Goal: Transaction & Acquisition: Purchase product/service

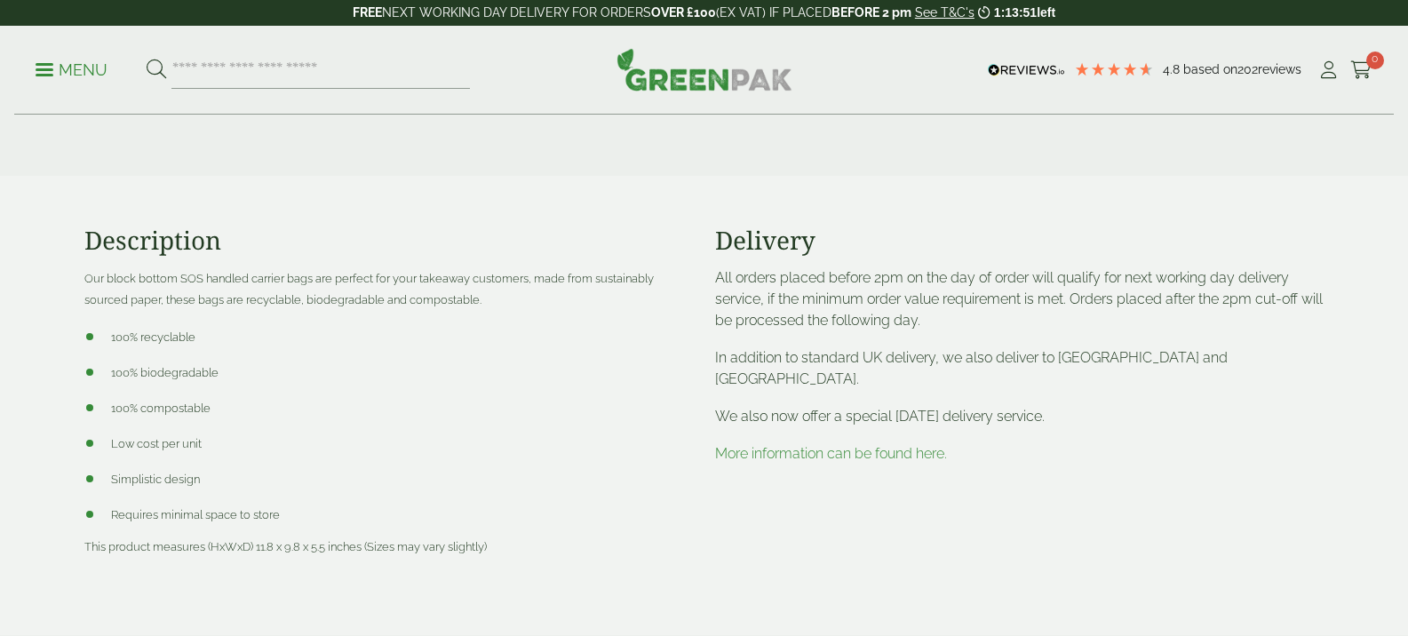
scroll to position [634, 0]
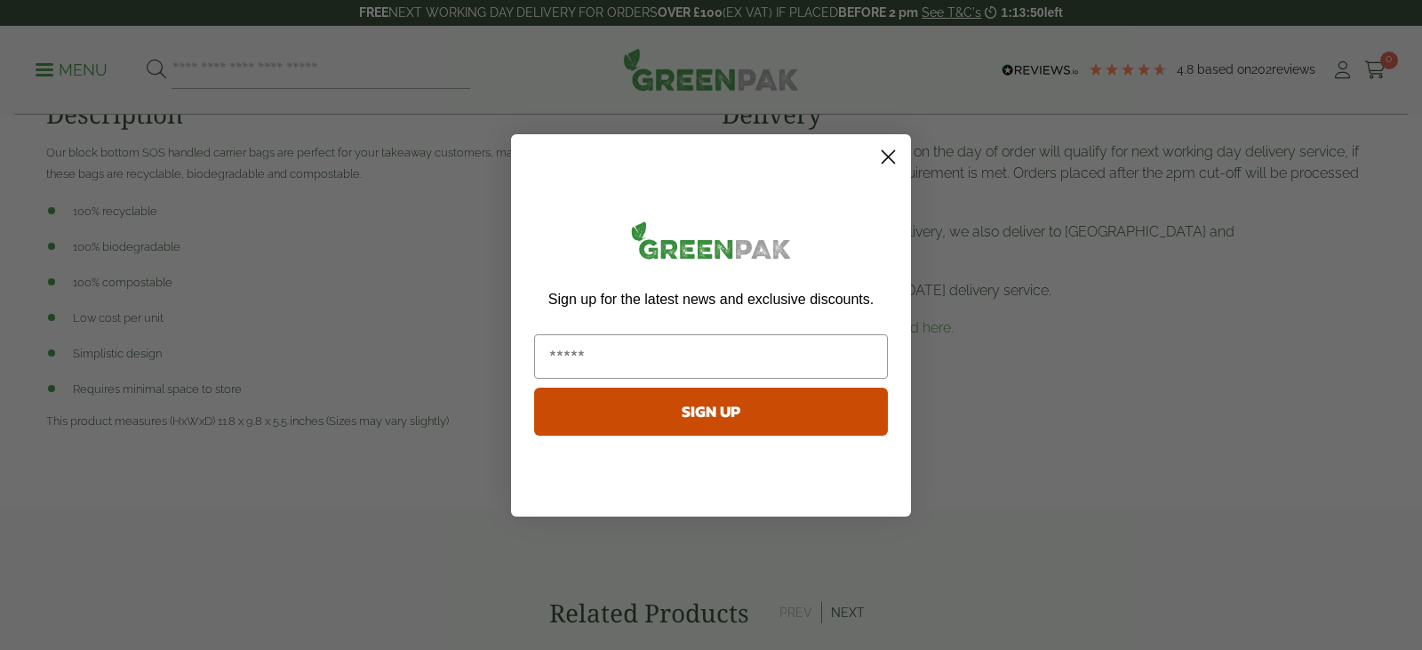
click at [889, 158] on circle "Close dialog" at bounding box center [887, 155] width 29 height 29
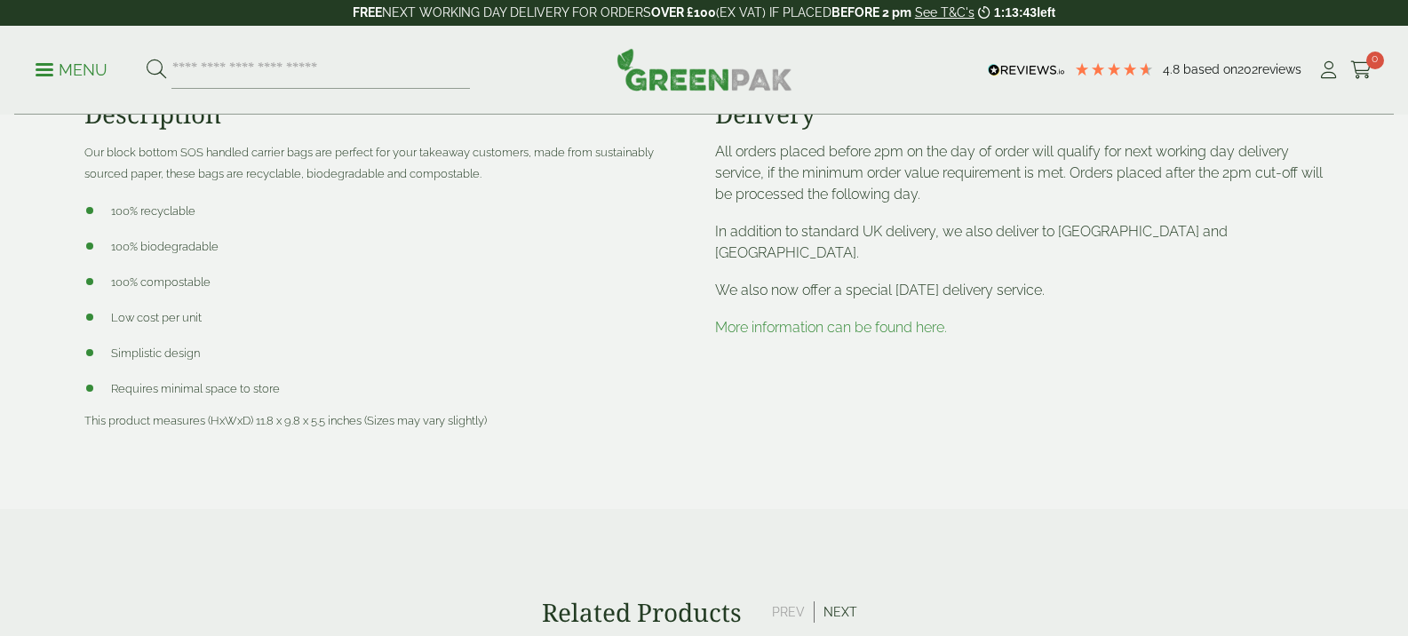
click at [912, 319] on link "More information can be found here." at bounding box center [831, 327] width 232 height 17
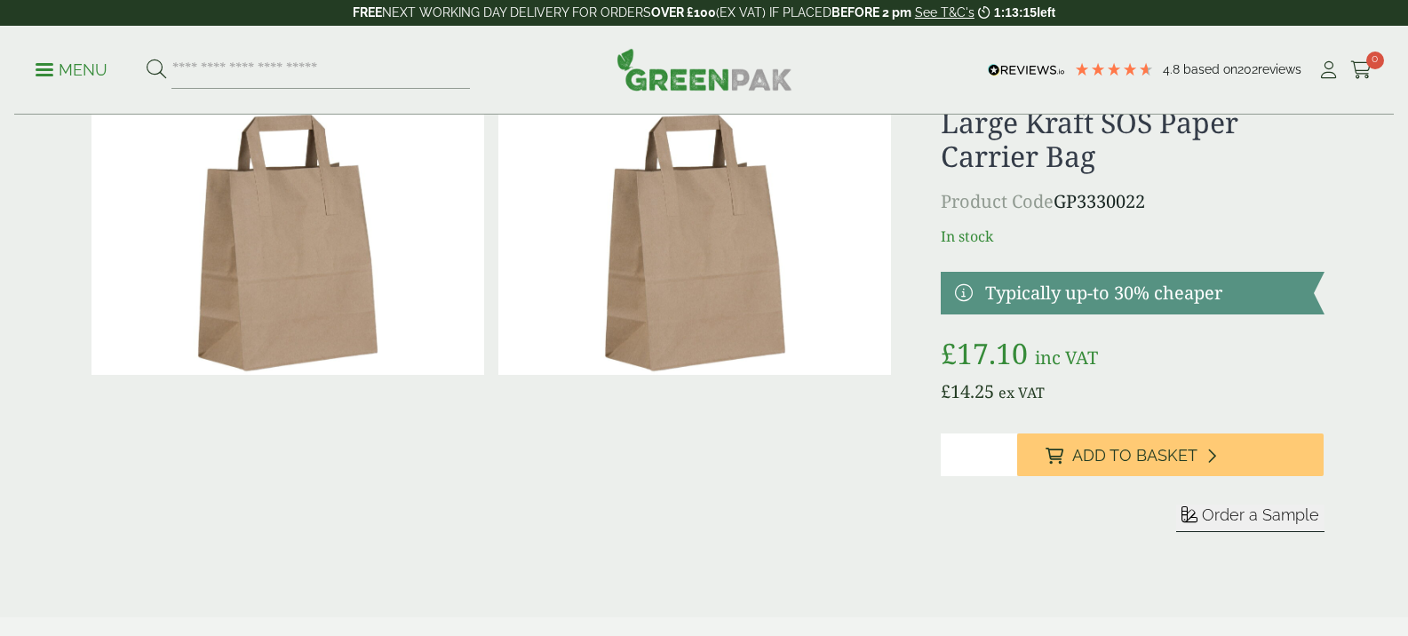
scroll to position [98, 0]
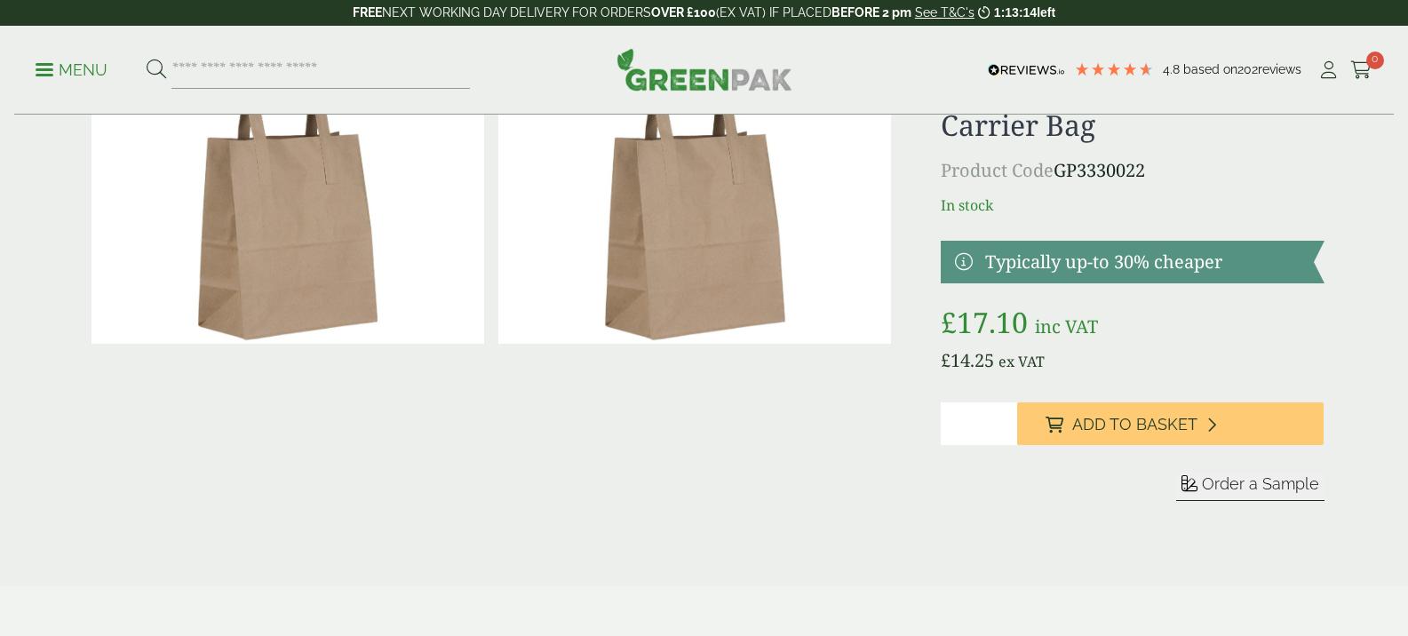
click at [1147, 270] on link at bounding box center [1132, 262] width 383 height 43
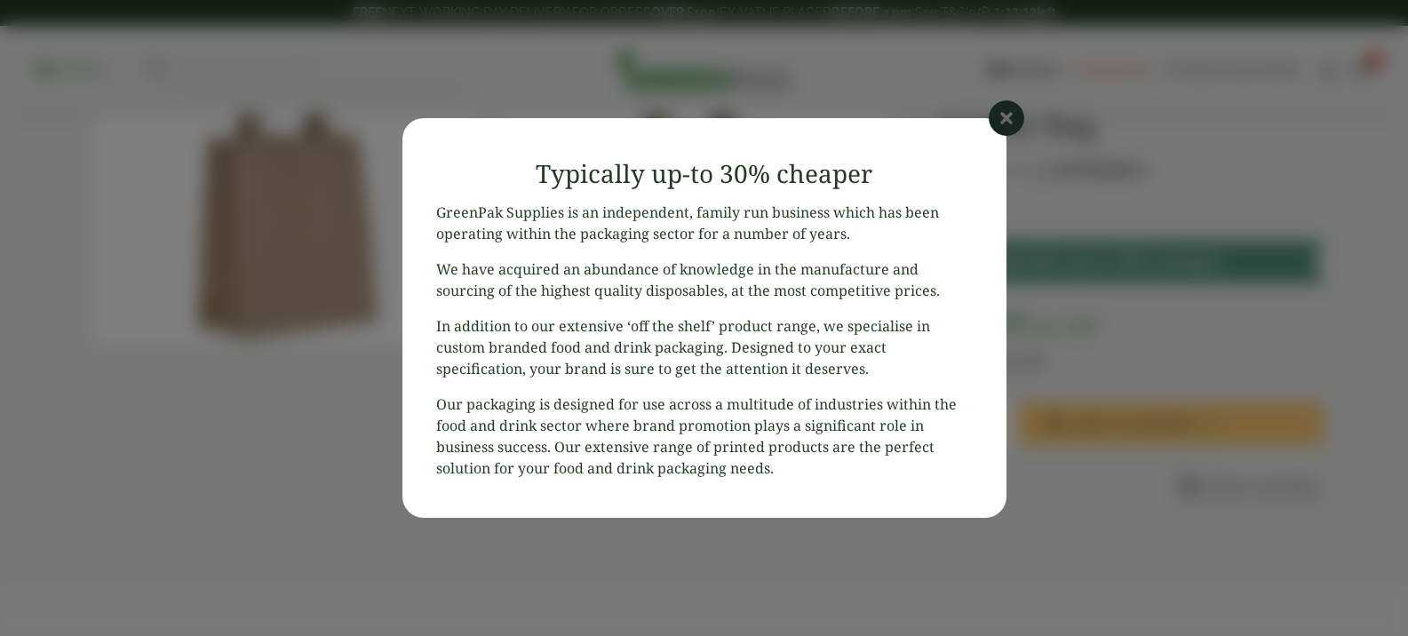
click at [1004, 119] on icon at bounding box center [1007, 118] width 36 height 36
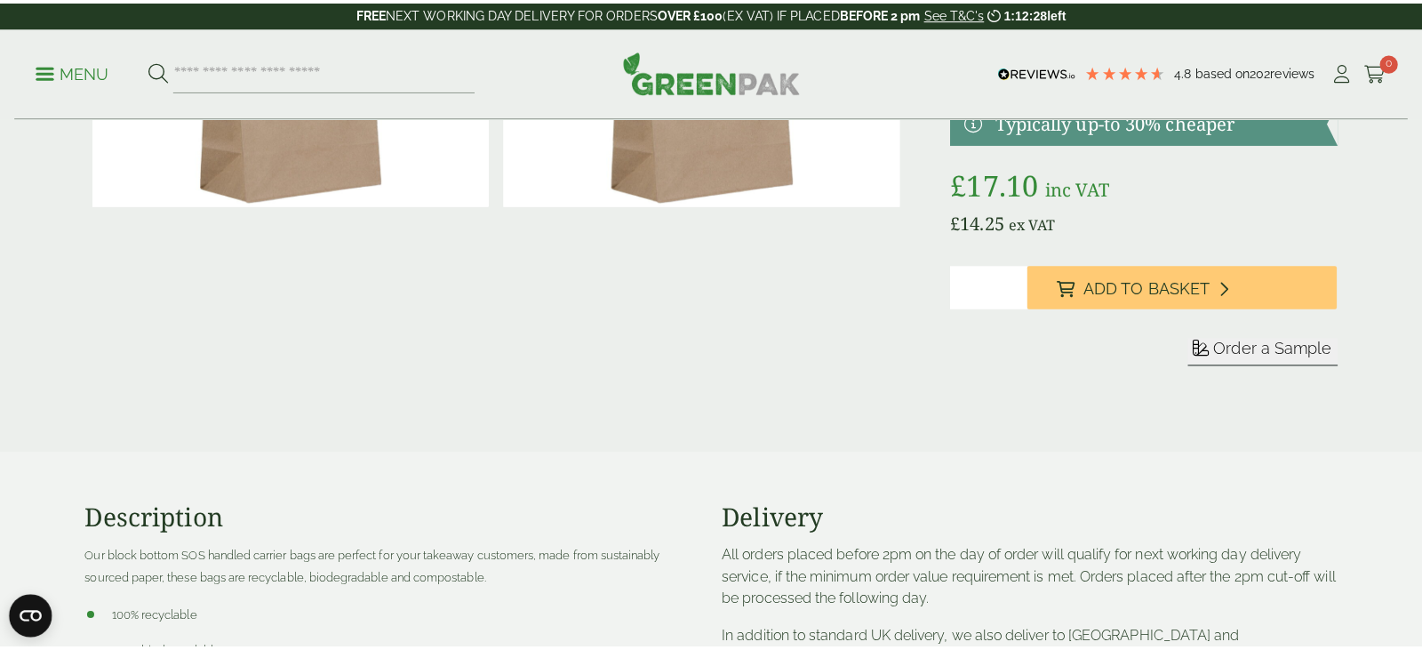
scroll to position [205, 0]
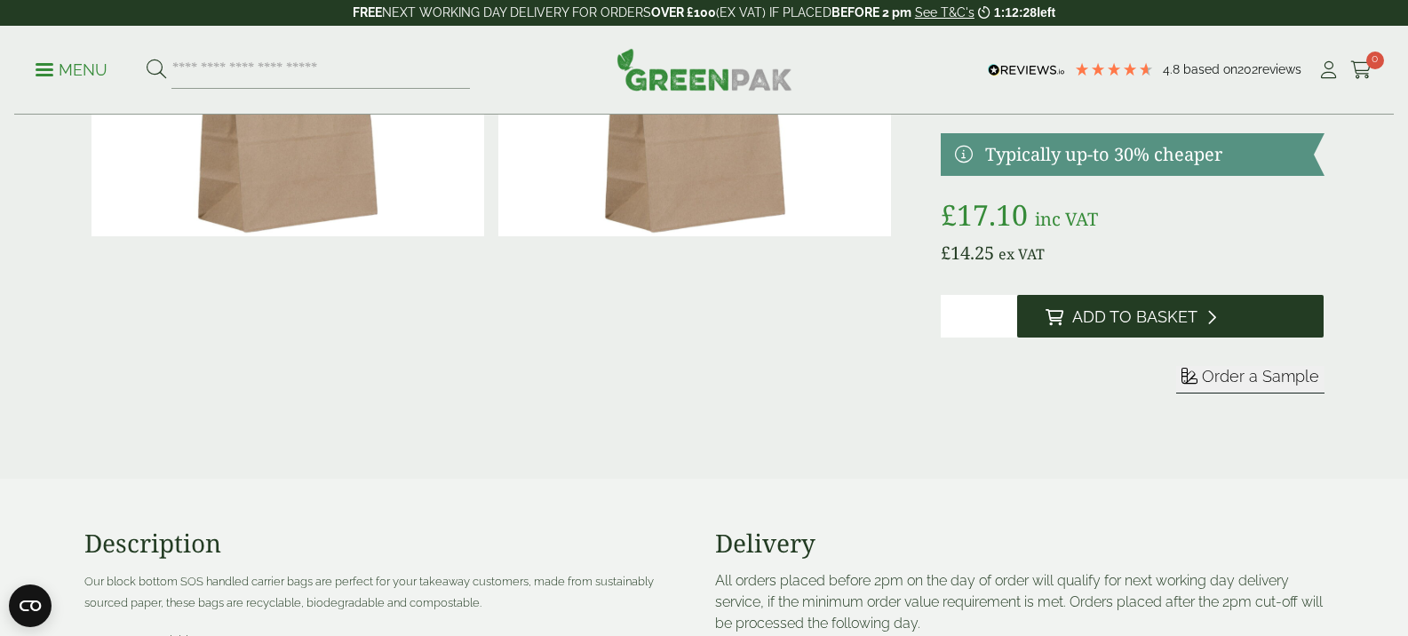
click at [1198, 323] on span "Add to Basket" at bounding box center [1134, 317] width 125 height 20
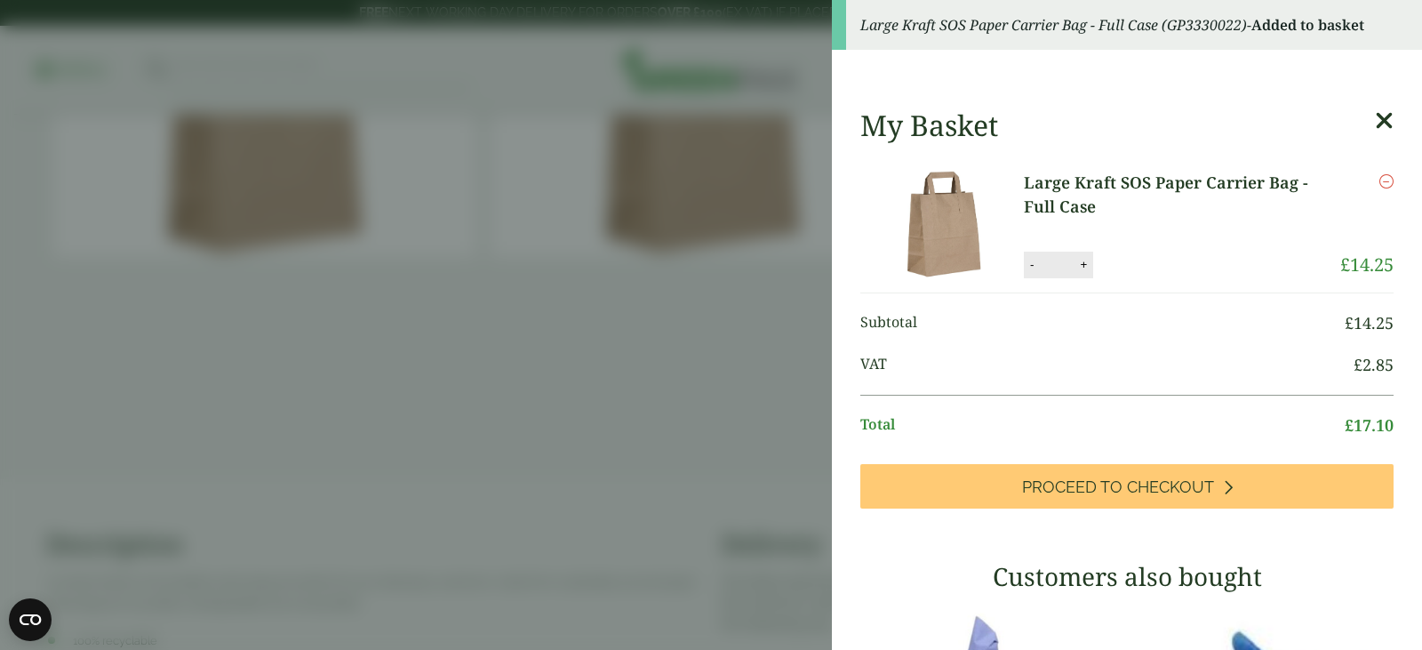
click at [1058, 188] on link "Large Kraft SOS Paper Carrier Bag - Full Case" at bounding box center [1182, 195] width 316 height 48
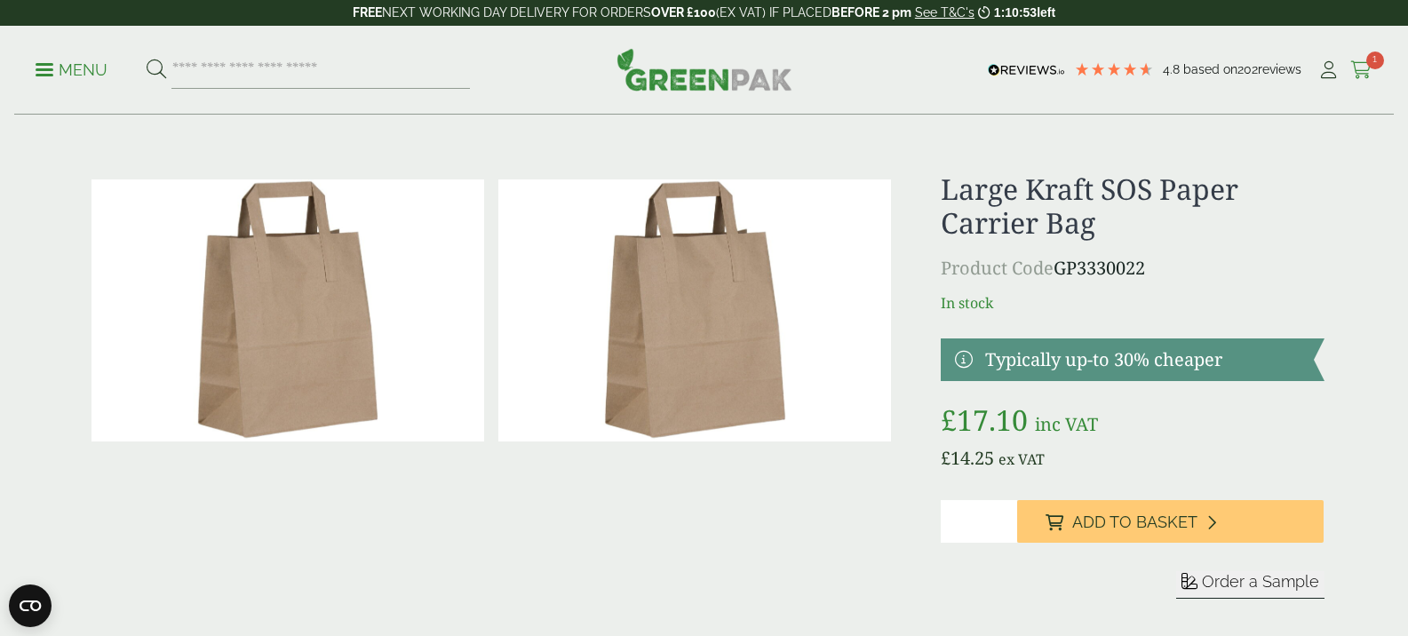
click at [1362, 70] on icon at bounding box center [1362, 70] width 22 height 18
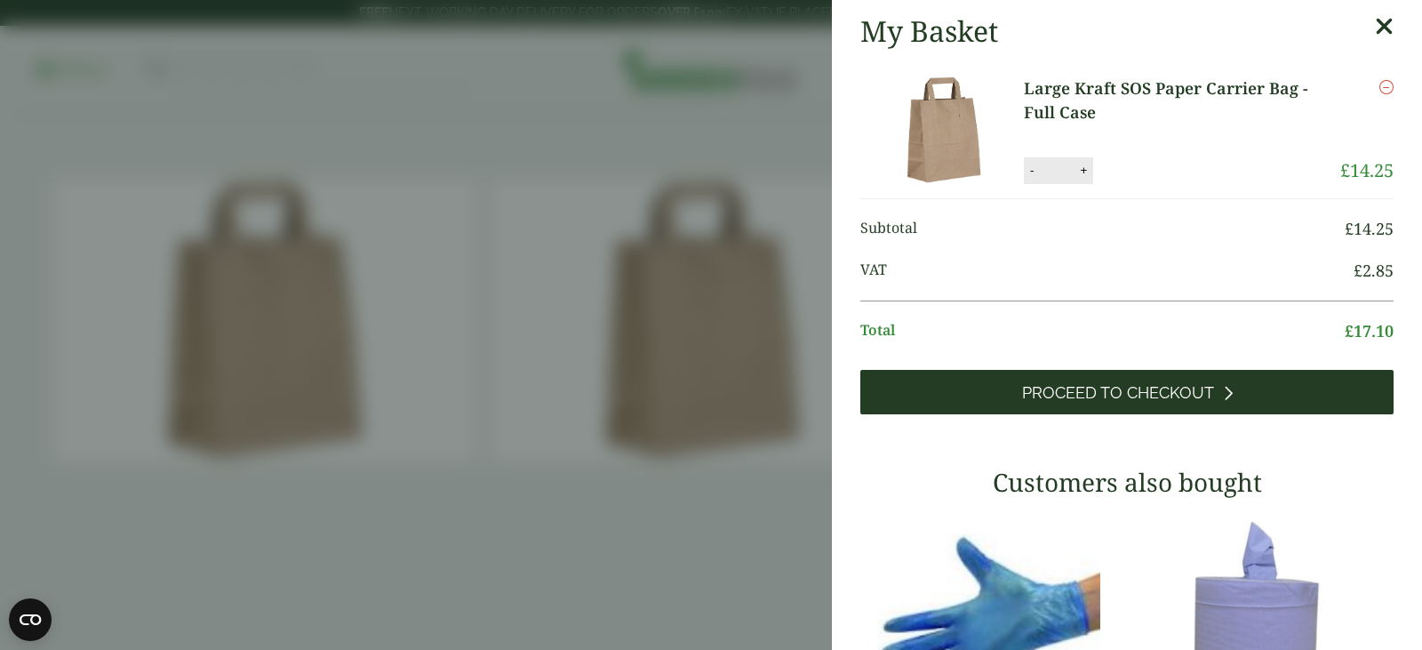
click at [1188, 390] on span "Proceed to Checkout" at bounding box center [1118, 393] width 192 height 20
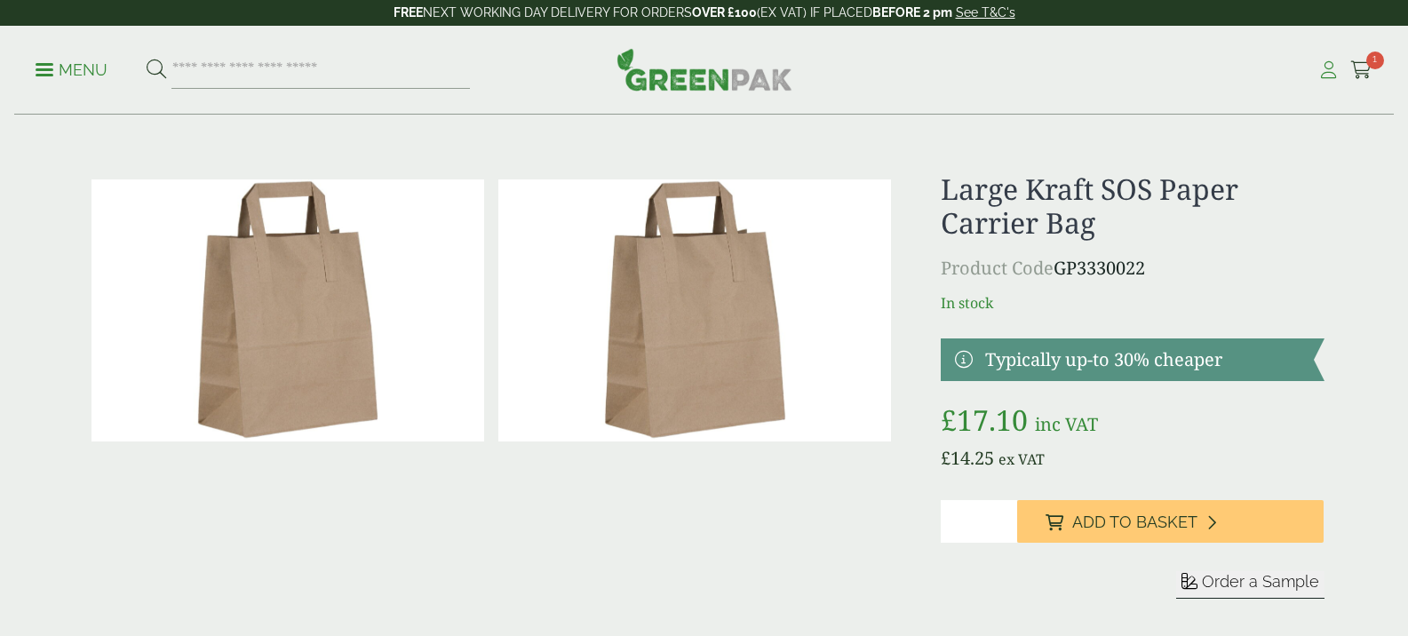
click at [1323, 73] on icon at bounding box center [1329, 70] width 22 height 18
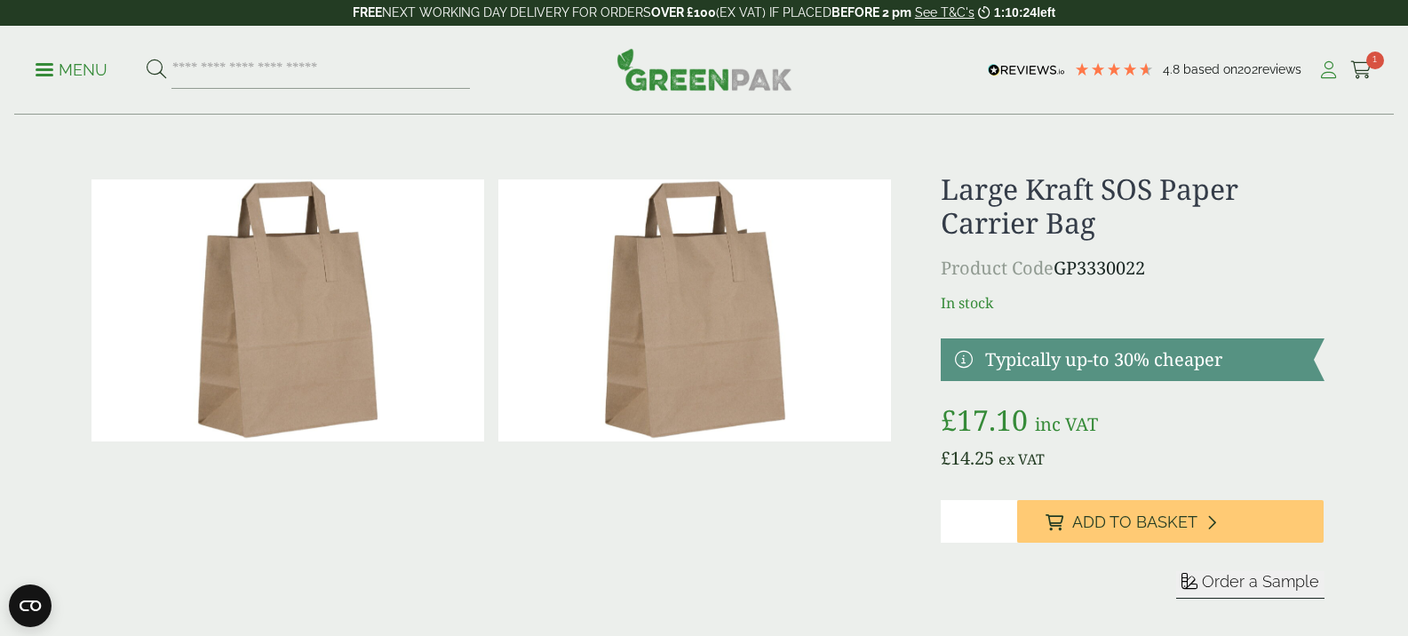
click at [1323, 73] on icon at bounding box center [1329, 70] width 22 height 18
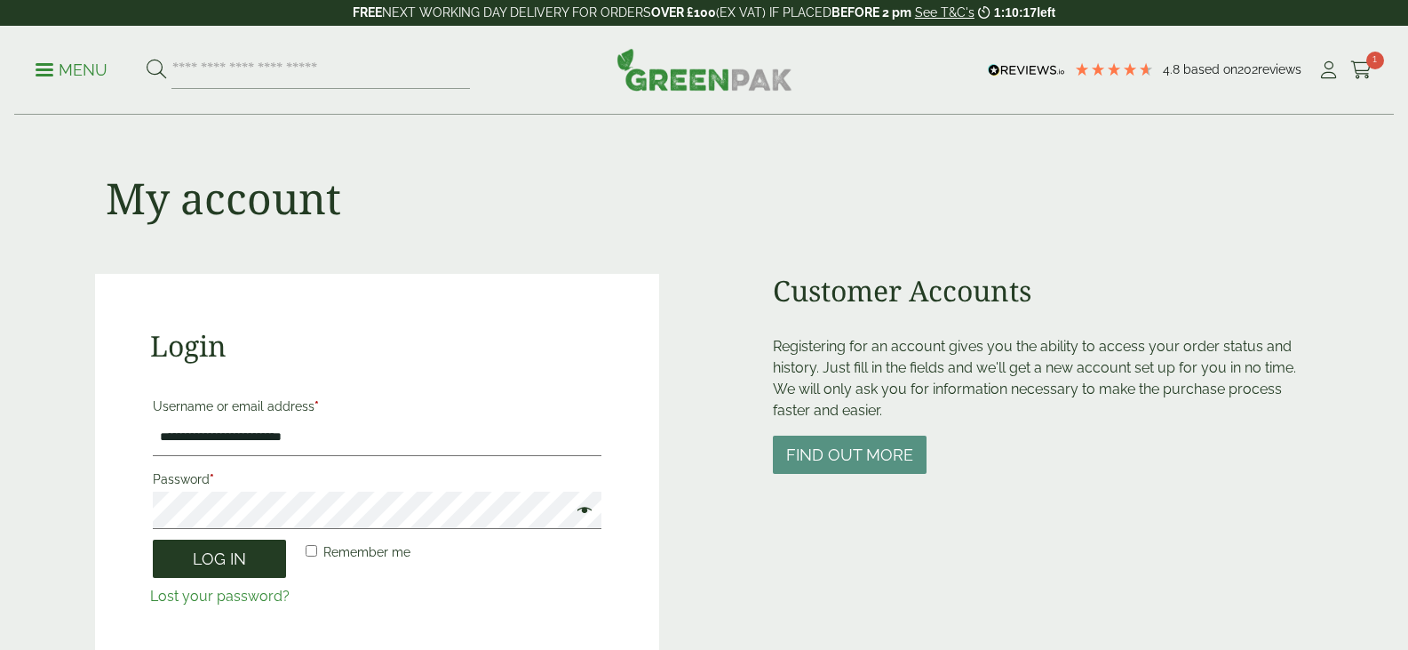
click at [180, 562] on button "Log in" at bounding box center [219, 558] width 133 height 38
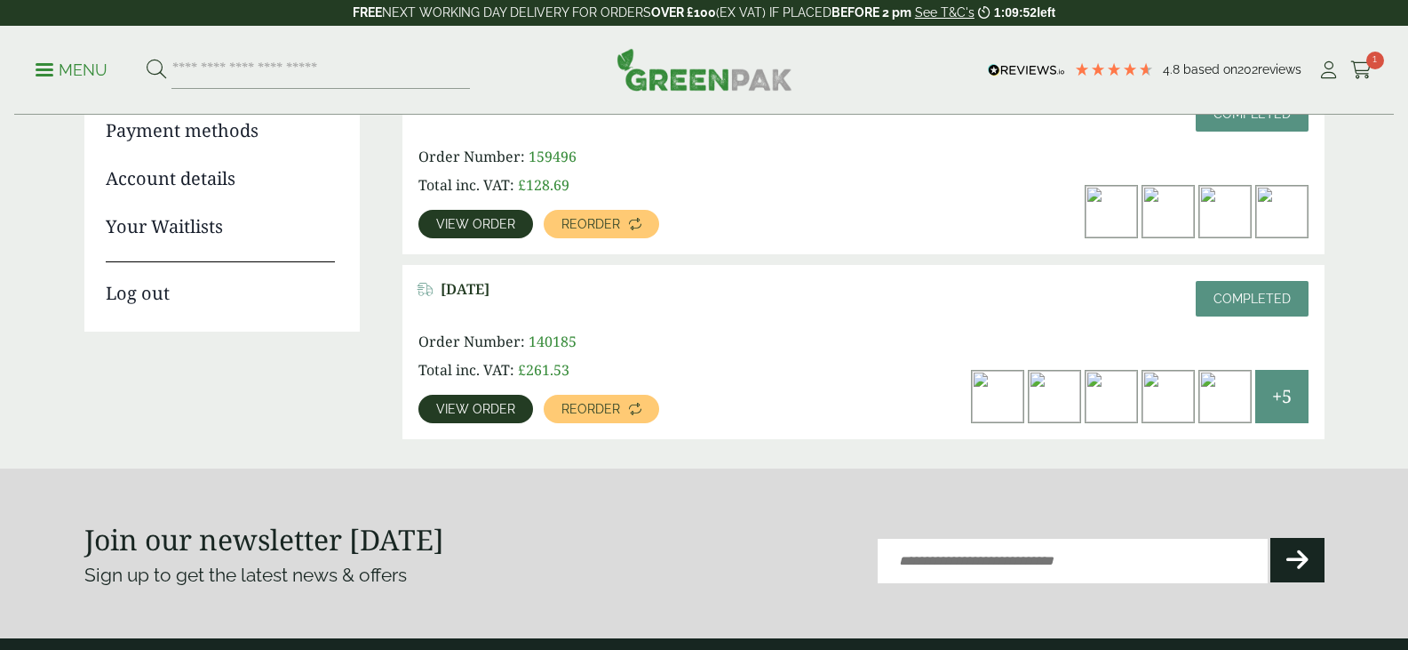
scroll to position [307, 0]
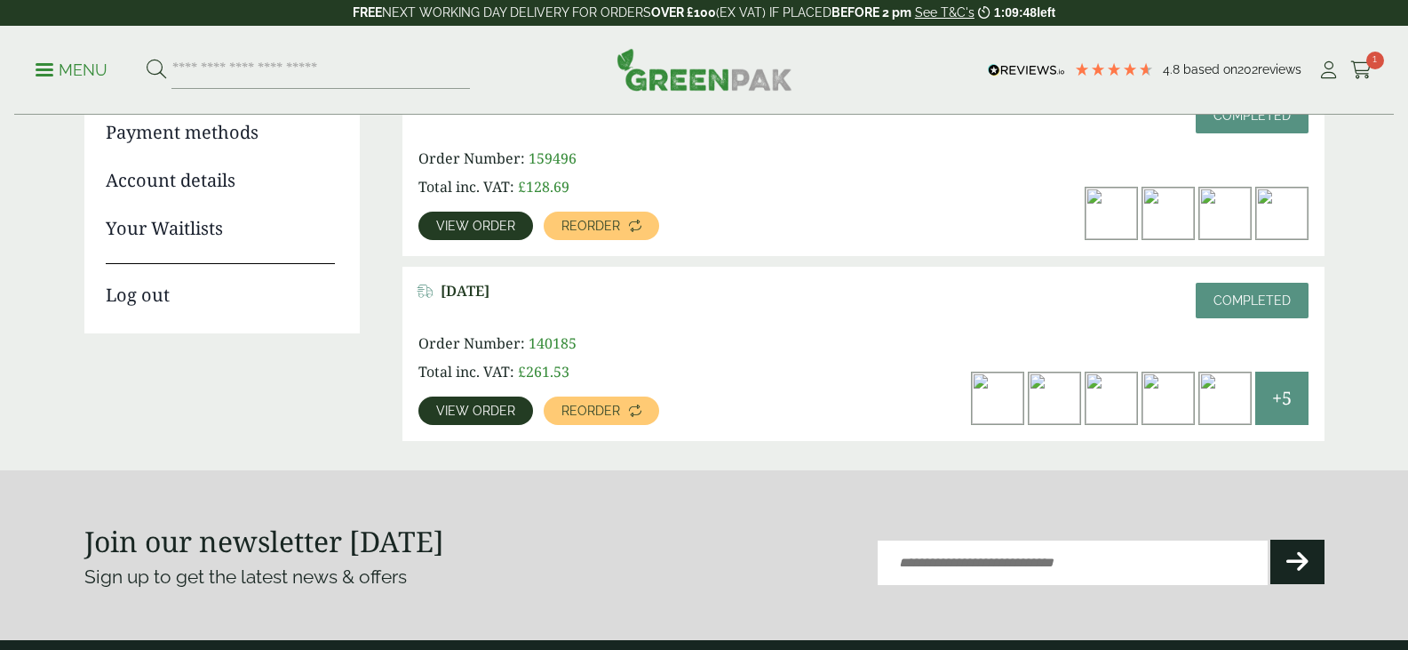
click at [436, 226] on span "View order" at bounding box center [475, 225] width 79 height 12
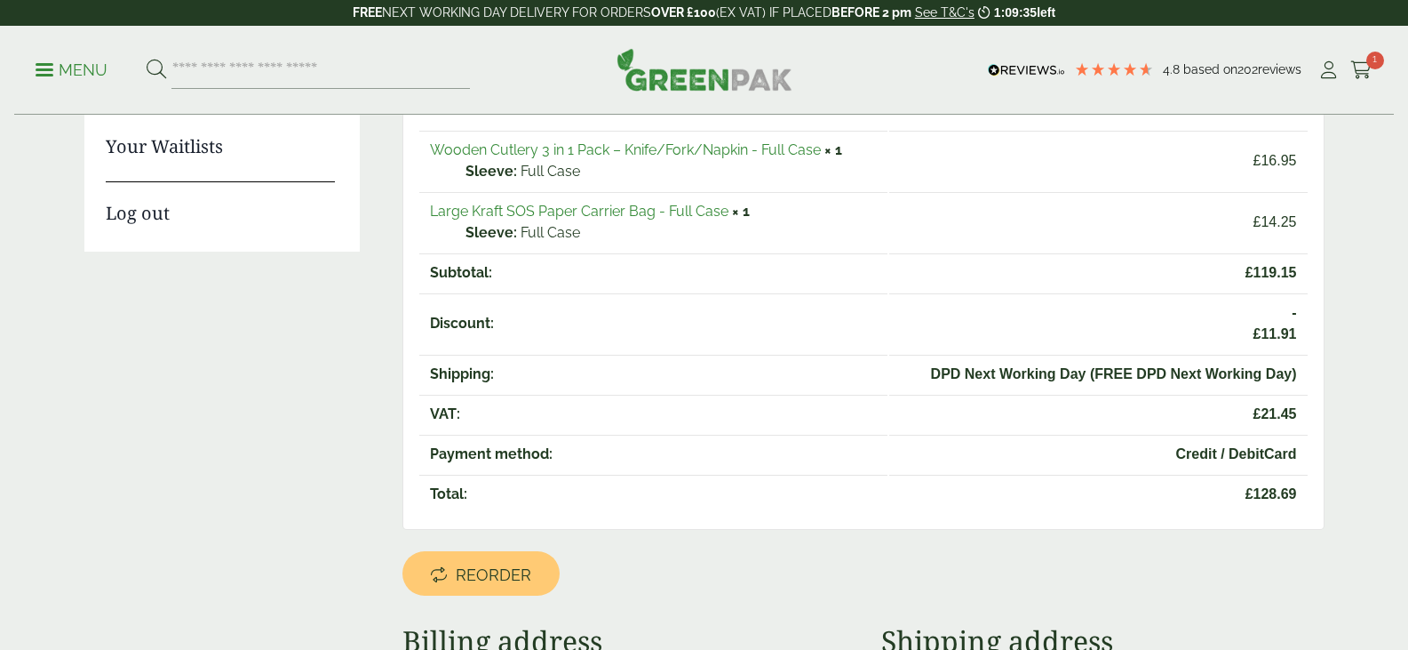
scroll to position [310, 0]
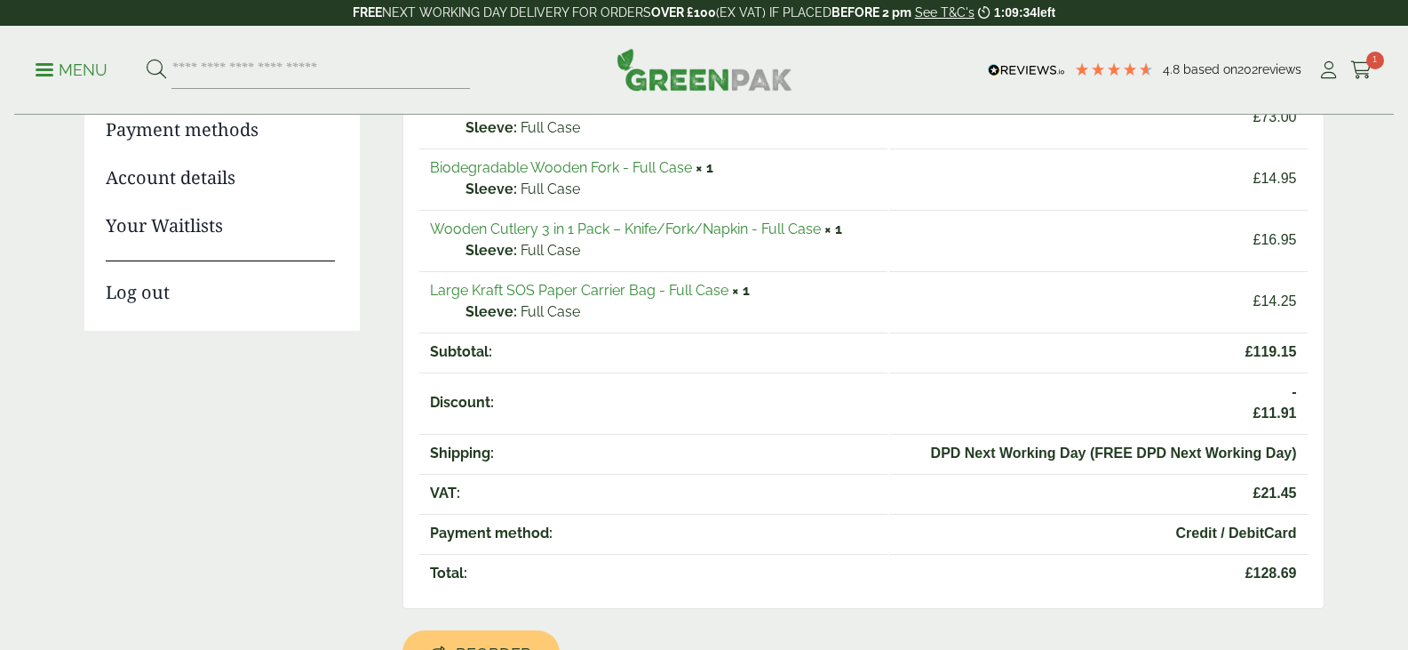
click at [559, 284] on link "Large Kraft SOS Paper Carrier Bag - Full Case" at bounding box center [579, 290] width 299 height 17
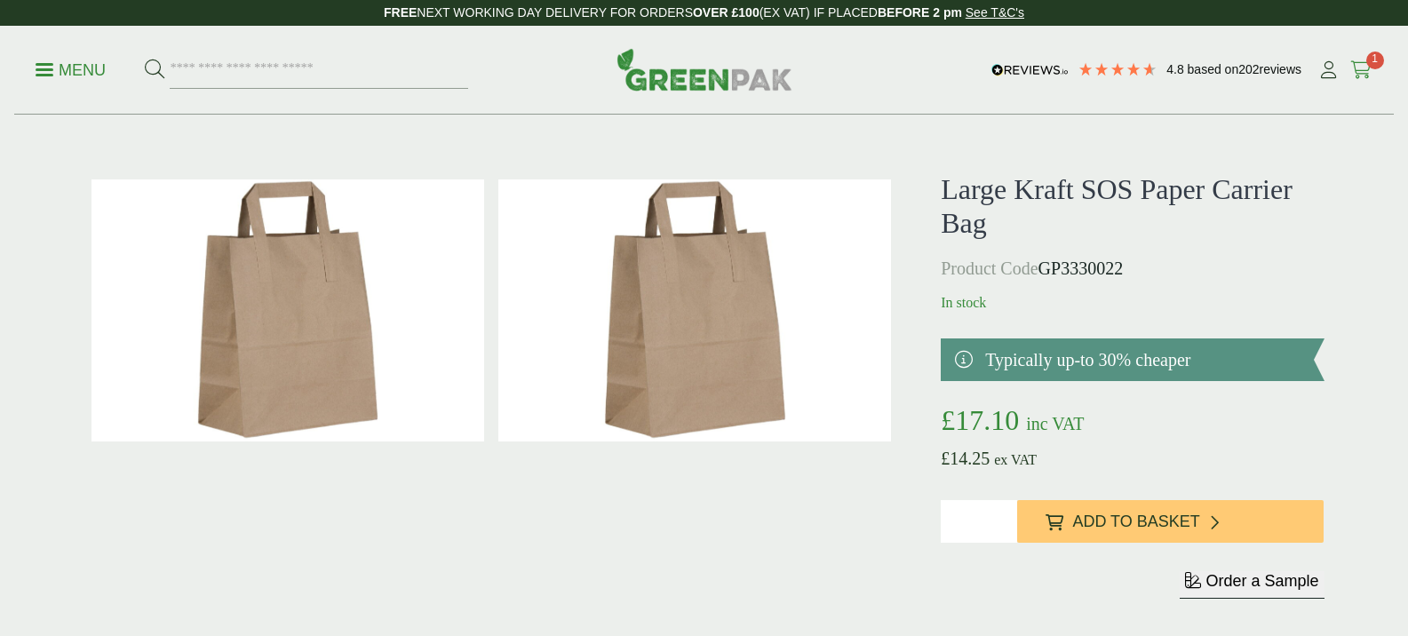
click at [1367, 69] on icon at bounding box center [1362, 70] width 22 height 18
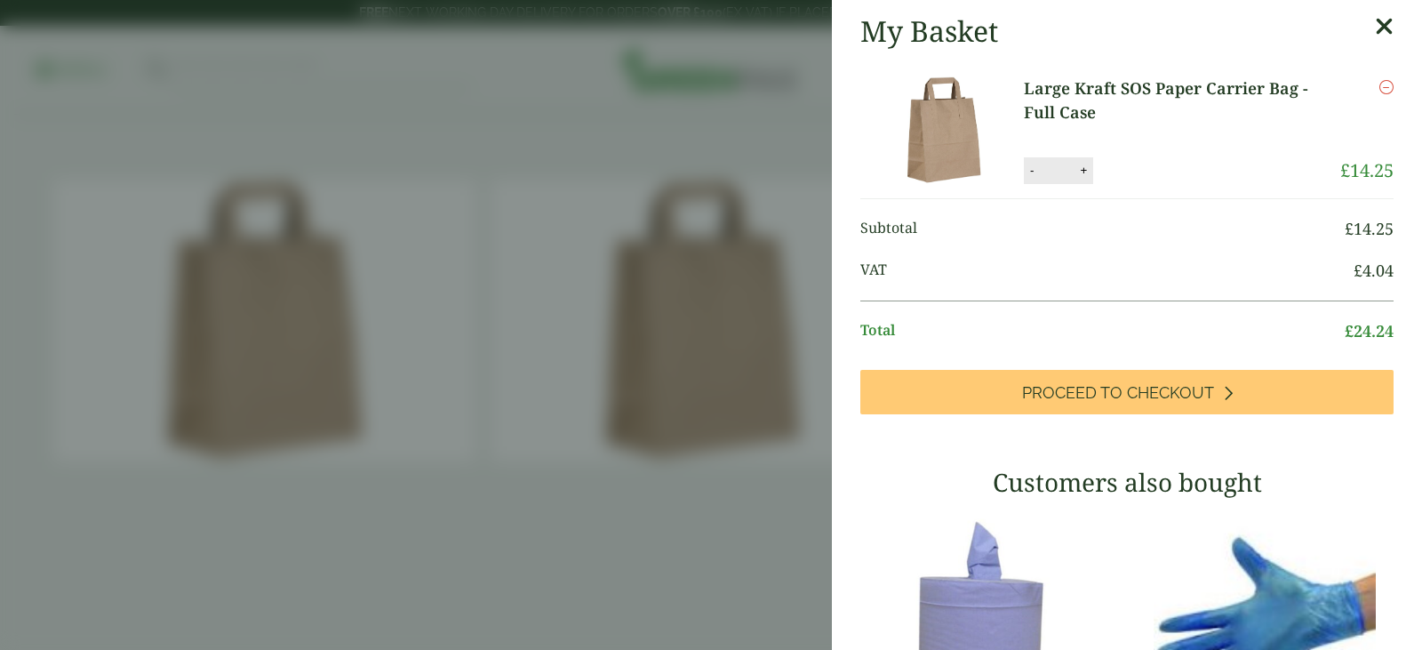
click at [527, 185] on aside "My Basket Large Kraft SOS Paper Carrier Bag - Full Case Large Kraft SOS Paper C…" at bounding box center [711, 325] width 1422 height 650
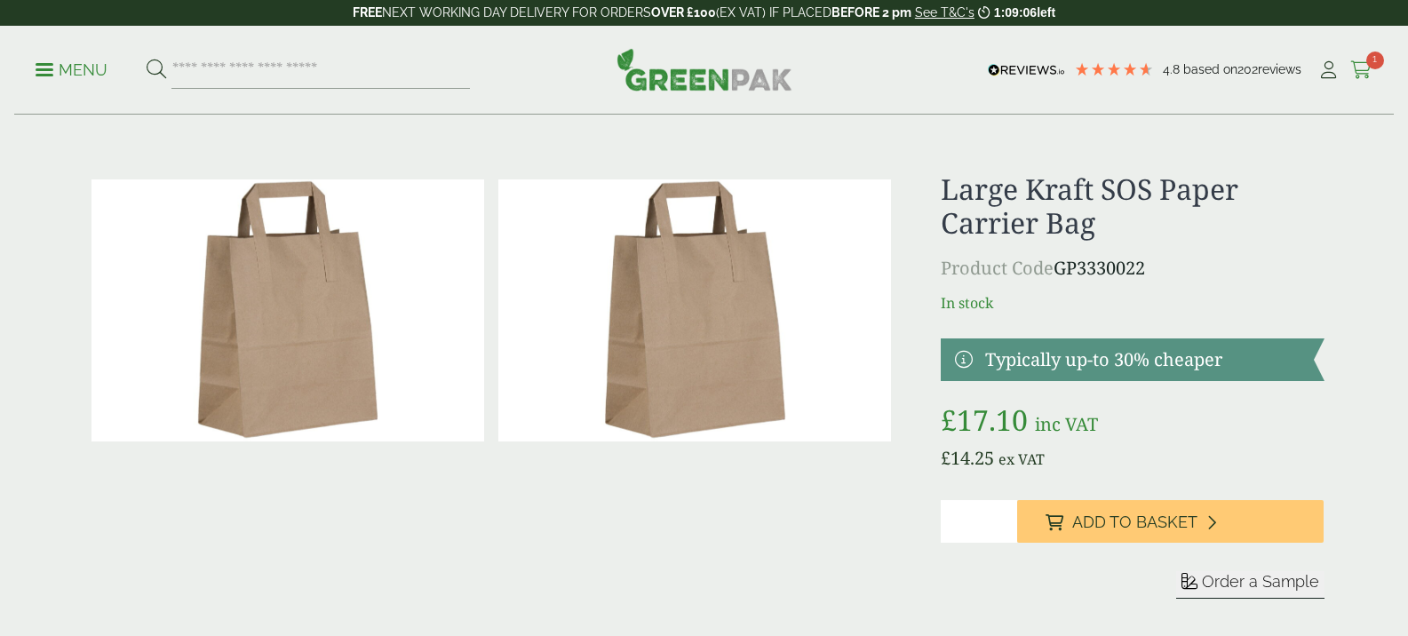
click at [1361, 71] on icon at bounding box center [1362, 70] width 22 height 18
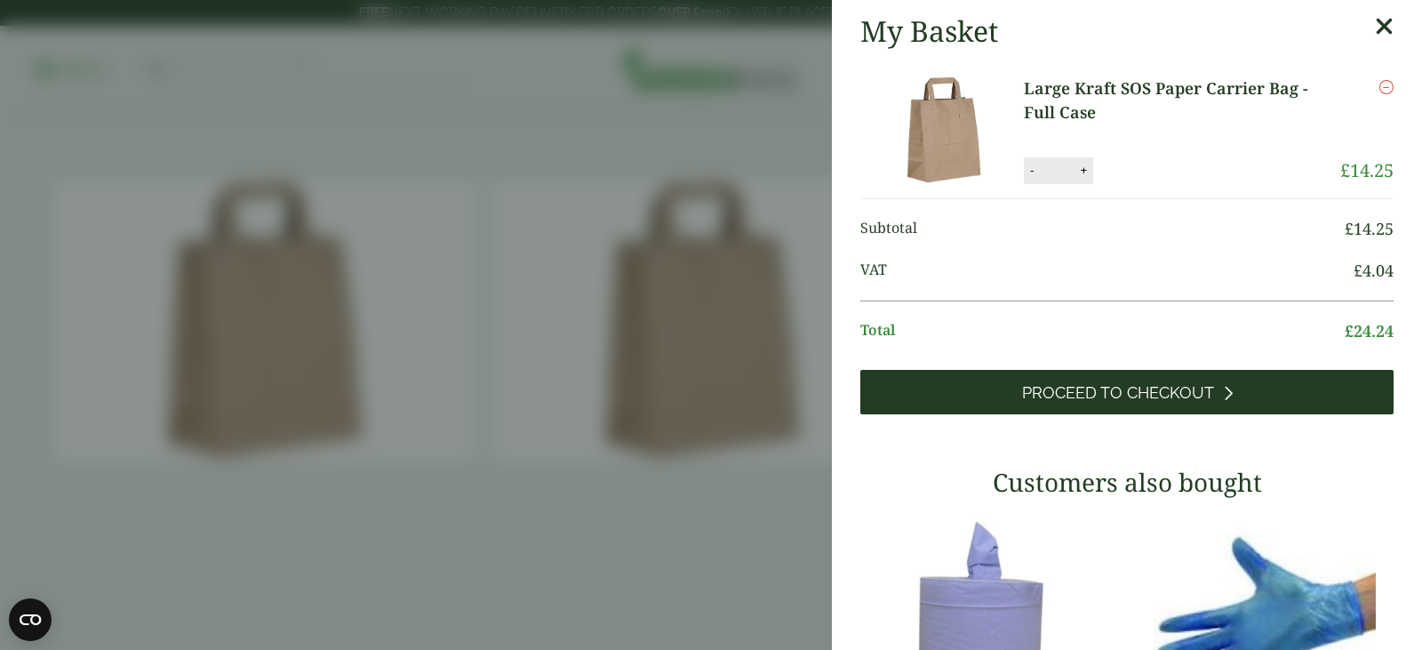
click at [1152, 397] on span "Proceed to Checkout" at bounding box center [1118, 393] width 192 height 20
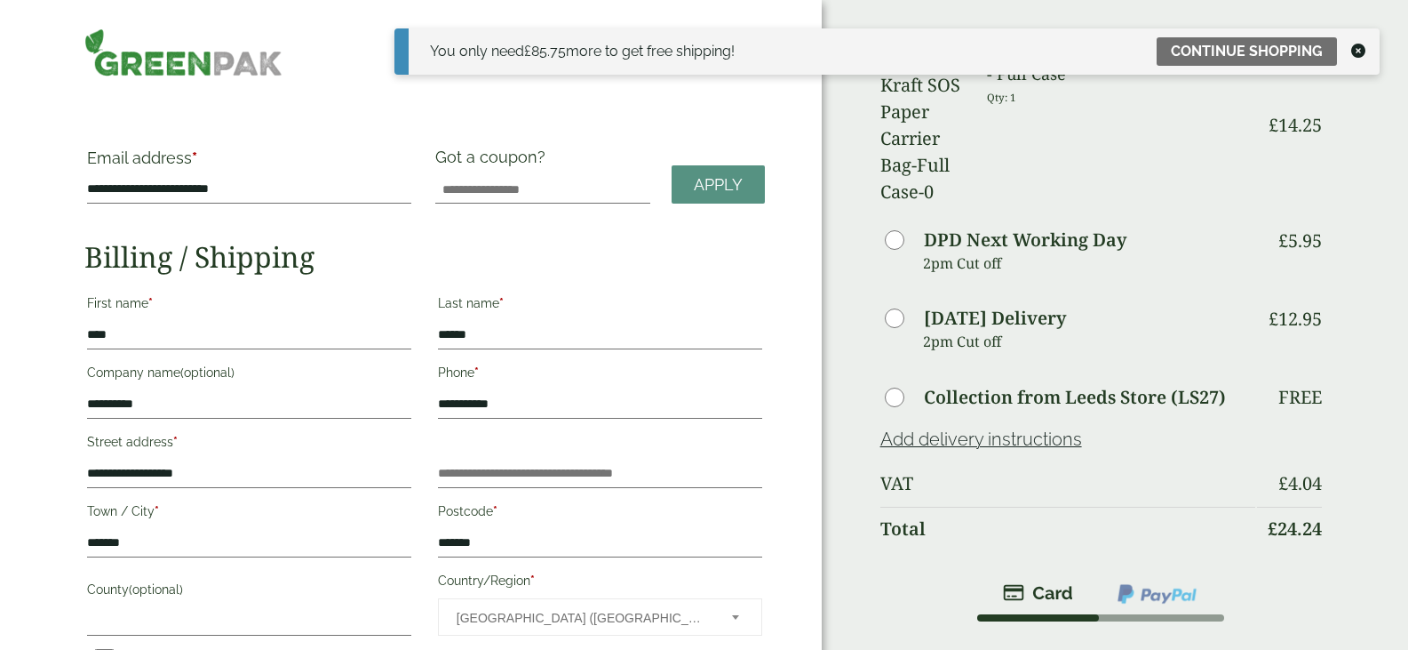
click at [1358, 48] on icon at bounding box center [1358, 51] width 14 height 14
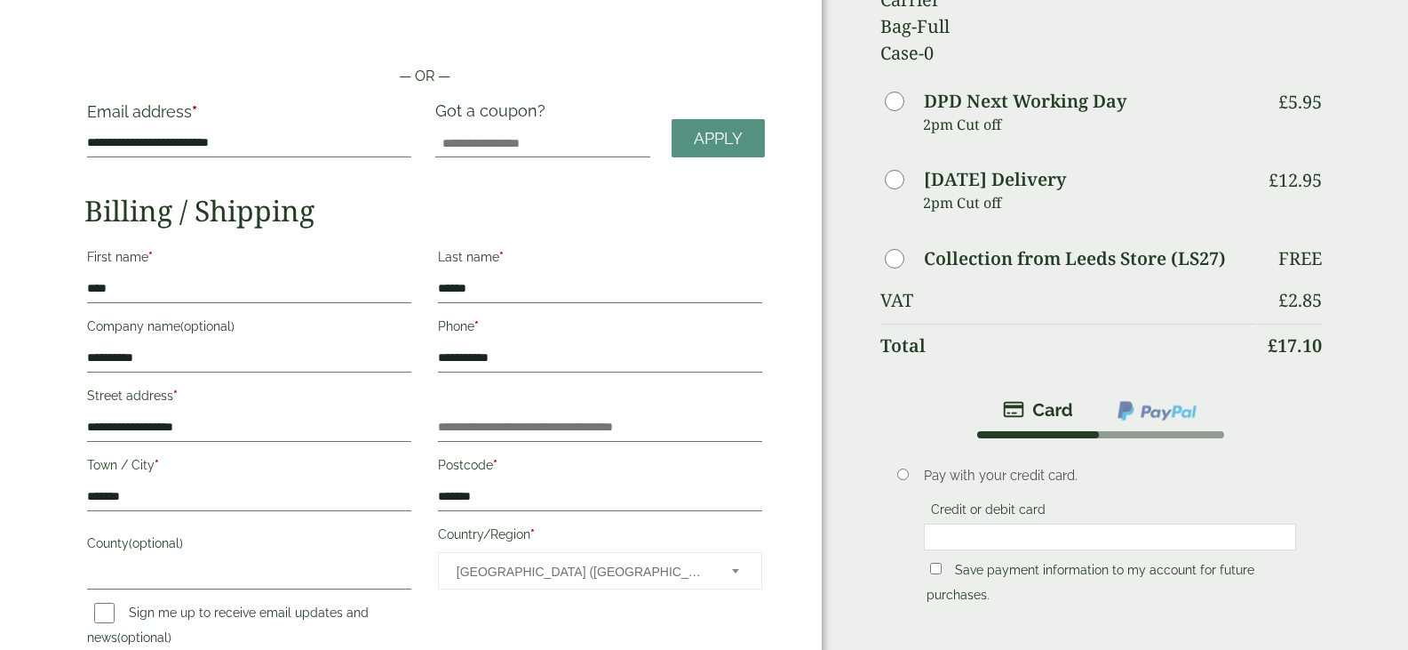
scroll to position [25, 0]
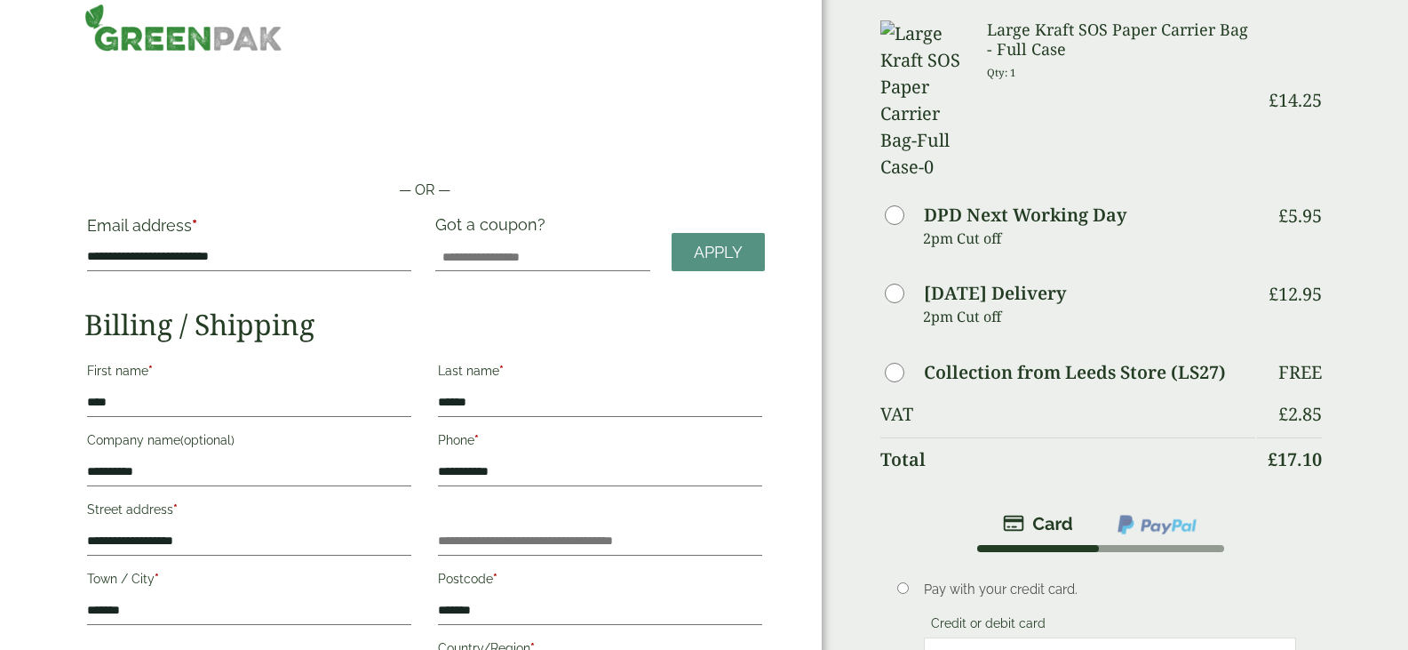
click at [1040, 50] on h3 "Large Kraft SOS Paper Carrier Bag - Full Case" at bounding box center [1121, 39] width 268 height 38
click at [1011, 71] on small "Qty: 1" at bounding box center [1001, 72] width 29 height 13
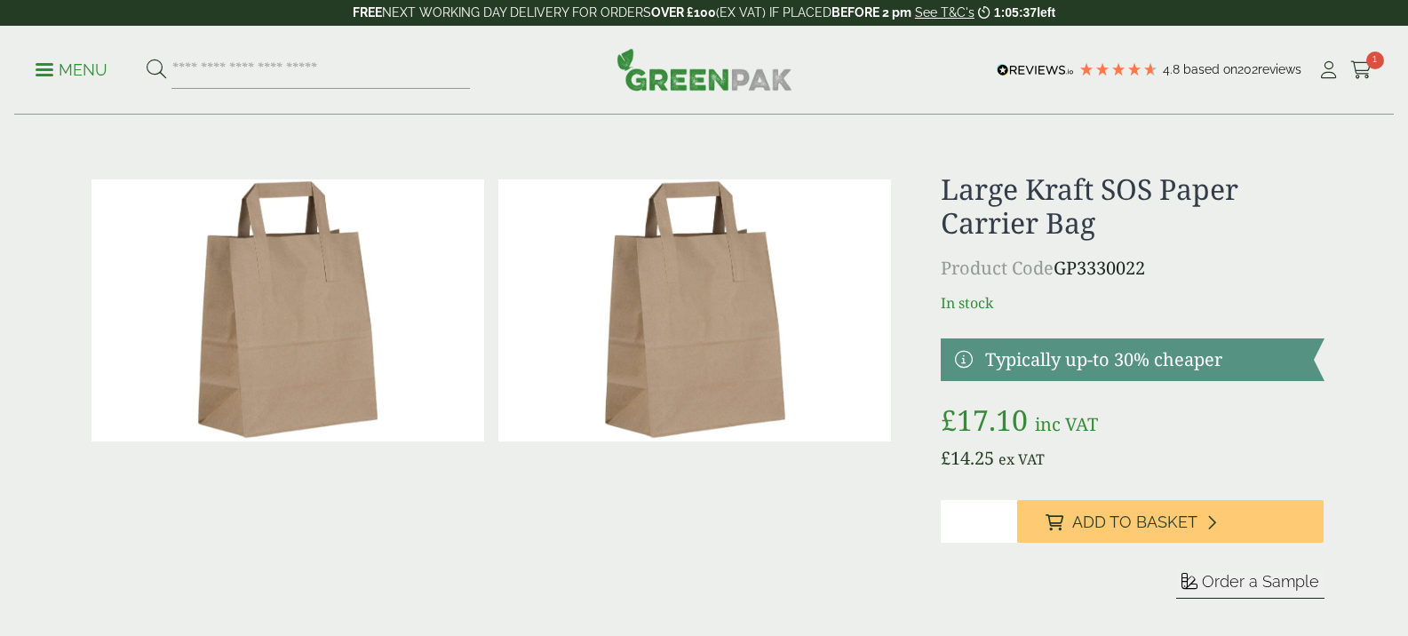
type input "*"
click at [1017, 515] on input "*" at bounding box center [979, 521] width 76 height 43
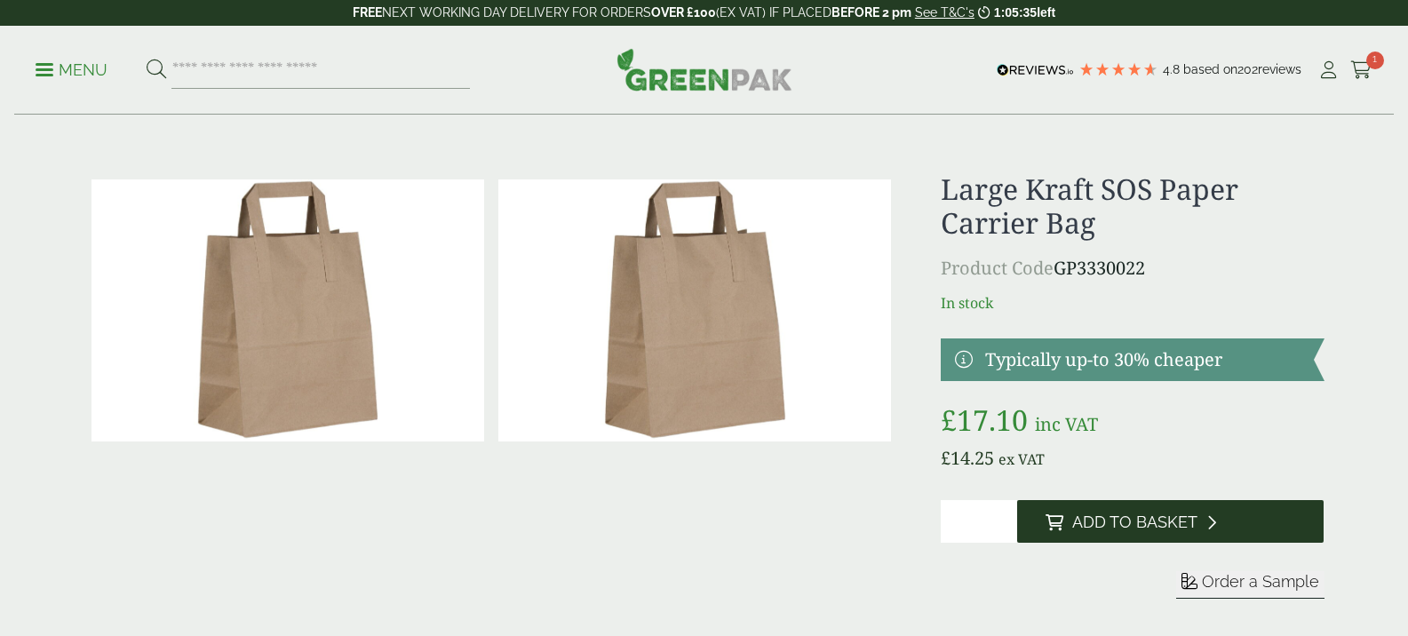
click at [1119, 524] on span "Add to Basket" at bounding box center [1134, 523] width 125 height 20
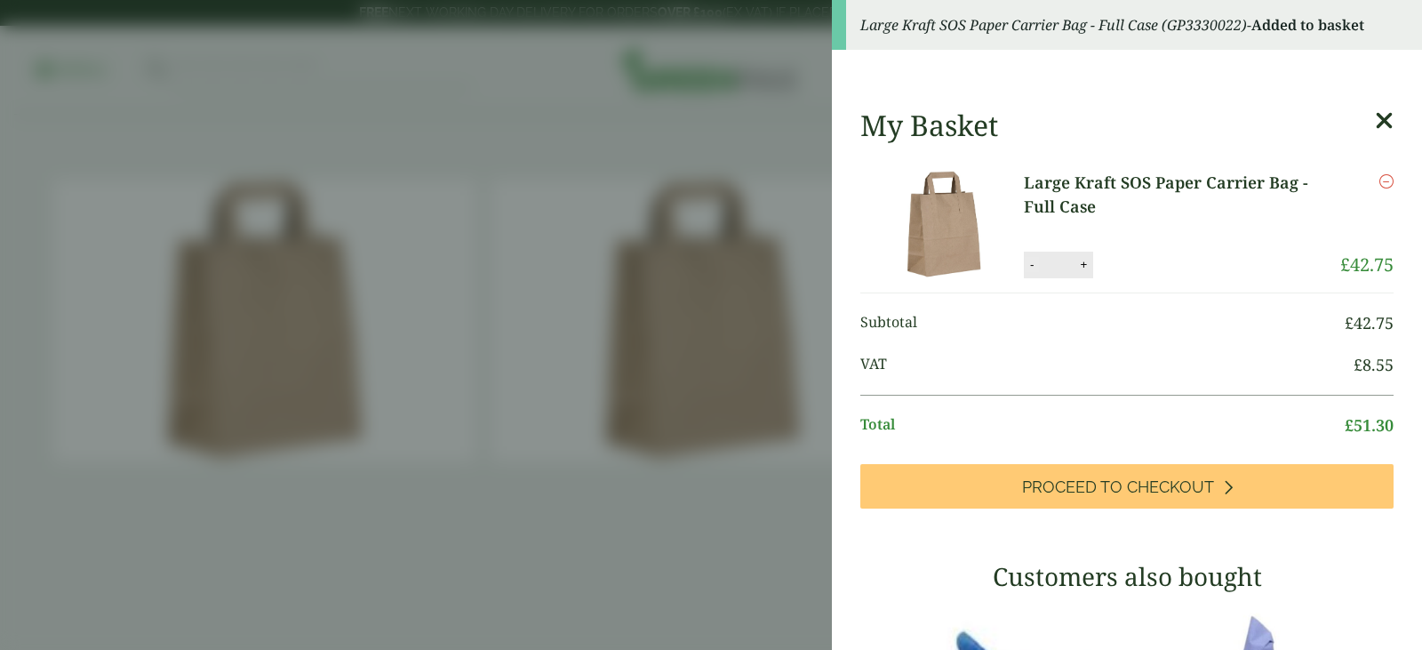
click at [1034, 265] on button "-" at bounding box center [1031, 264] width 14 height 15
type input "*"
click at [1124, 251] on button "Update" at bounding box center [1140, 264] width 89 height 27
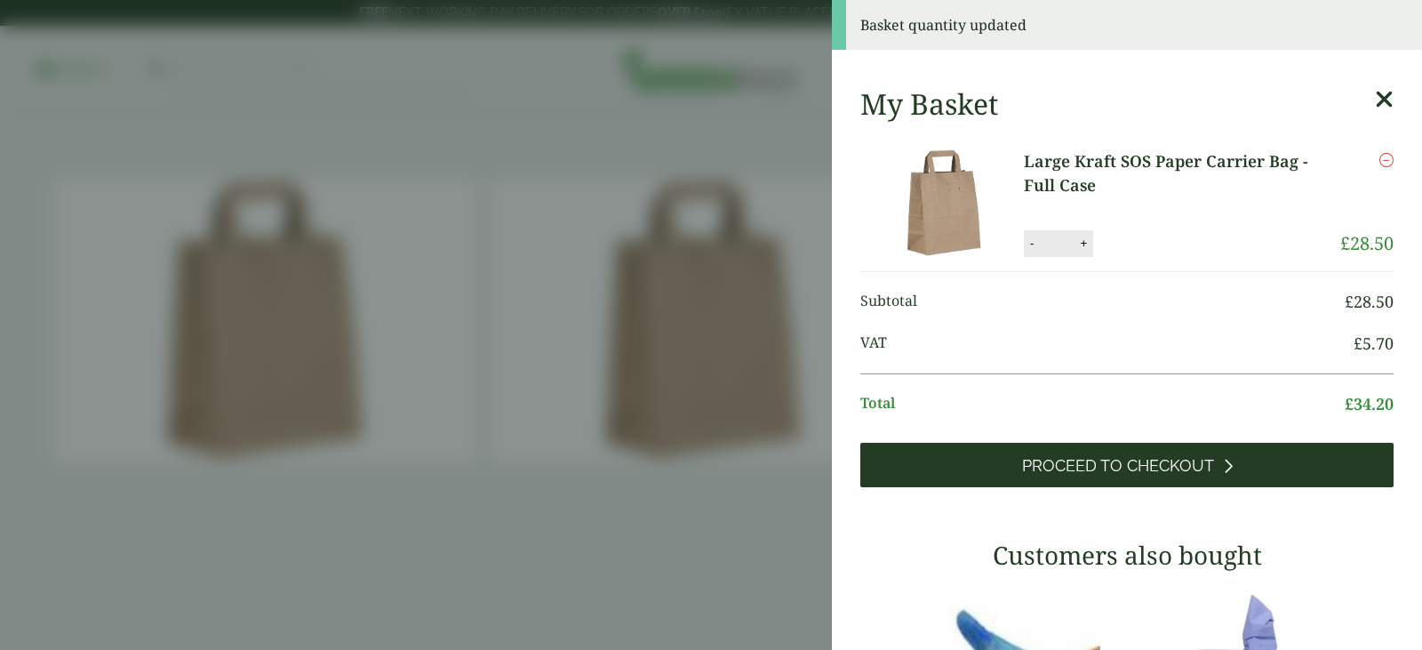
click at [1223, 458] on icon at bounding box center [1228, 466] width 10 height 16
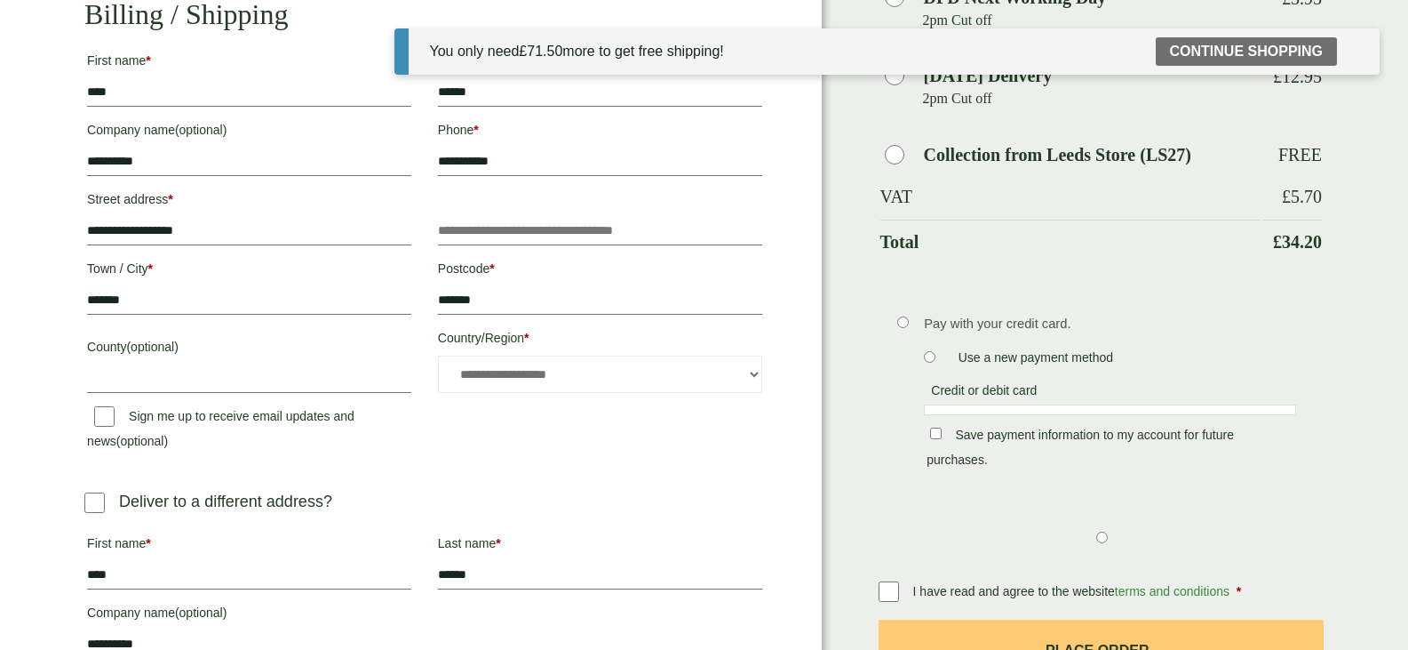
scroll to position [259, 0]
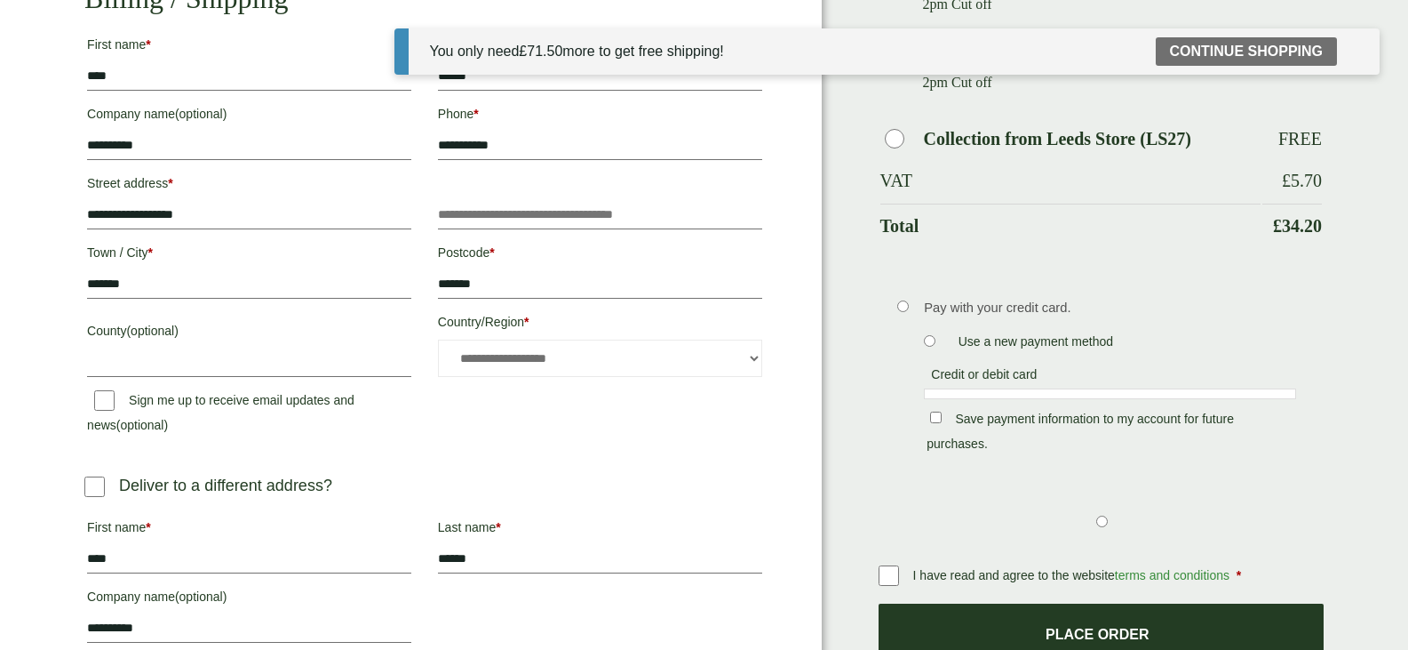
click at [1045, 603] on button "Place order" at bounding box center [1101, 632] width 445 height 58
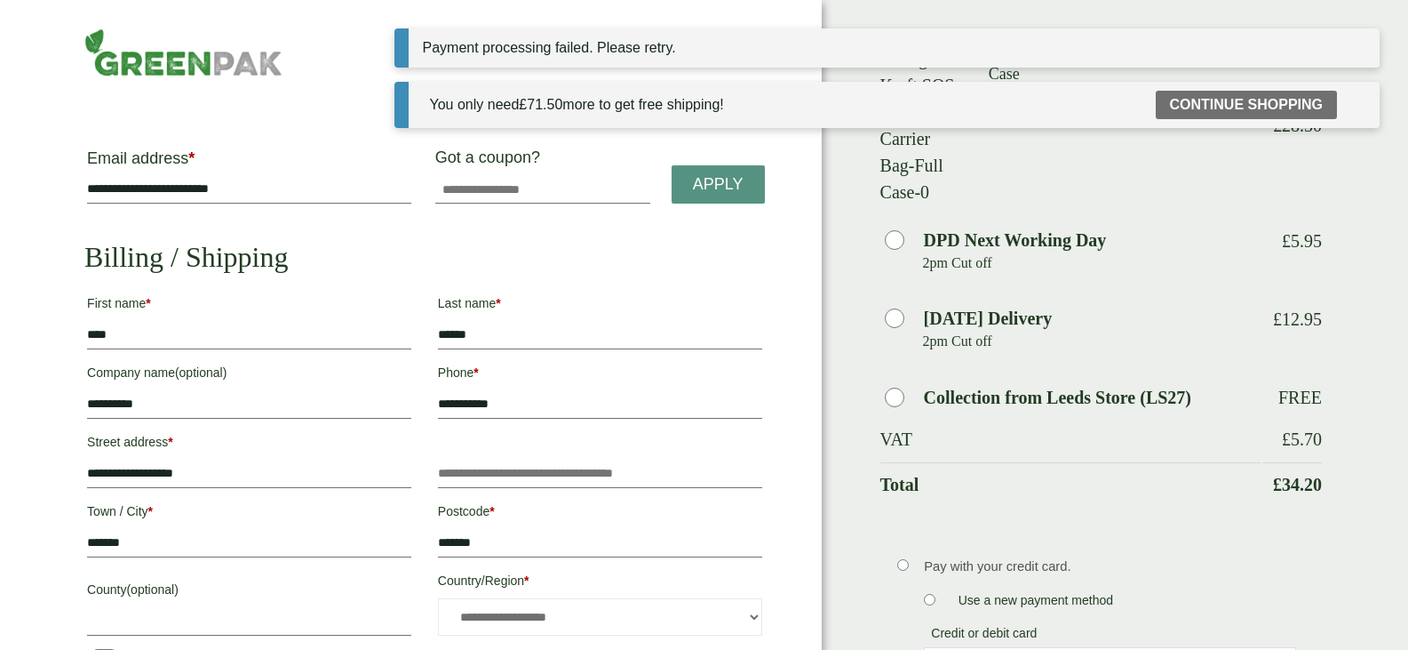
scroll to position [323, 0]
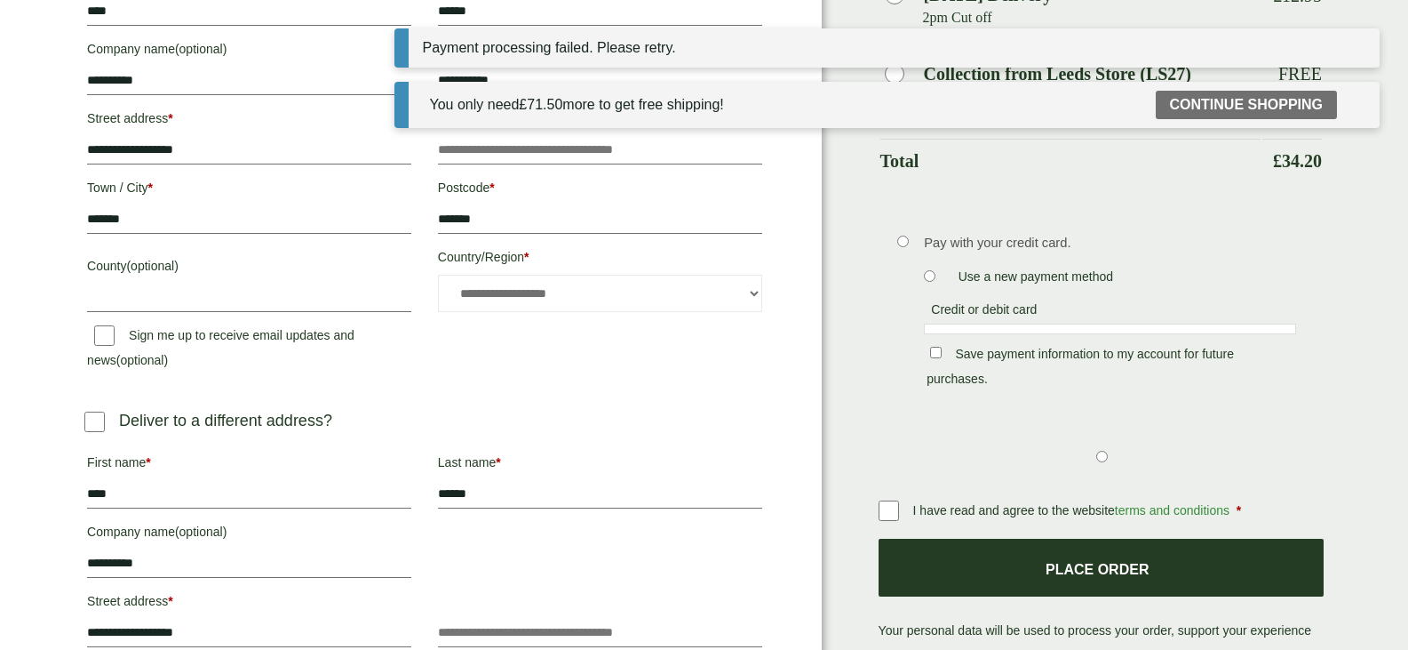
click at [1167, 538] on button "Place order" at bounding box center [1101, 567] width 445 height 58
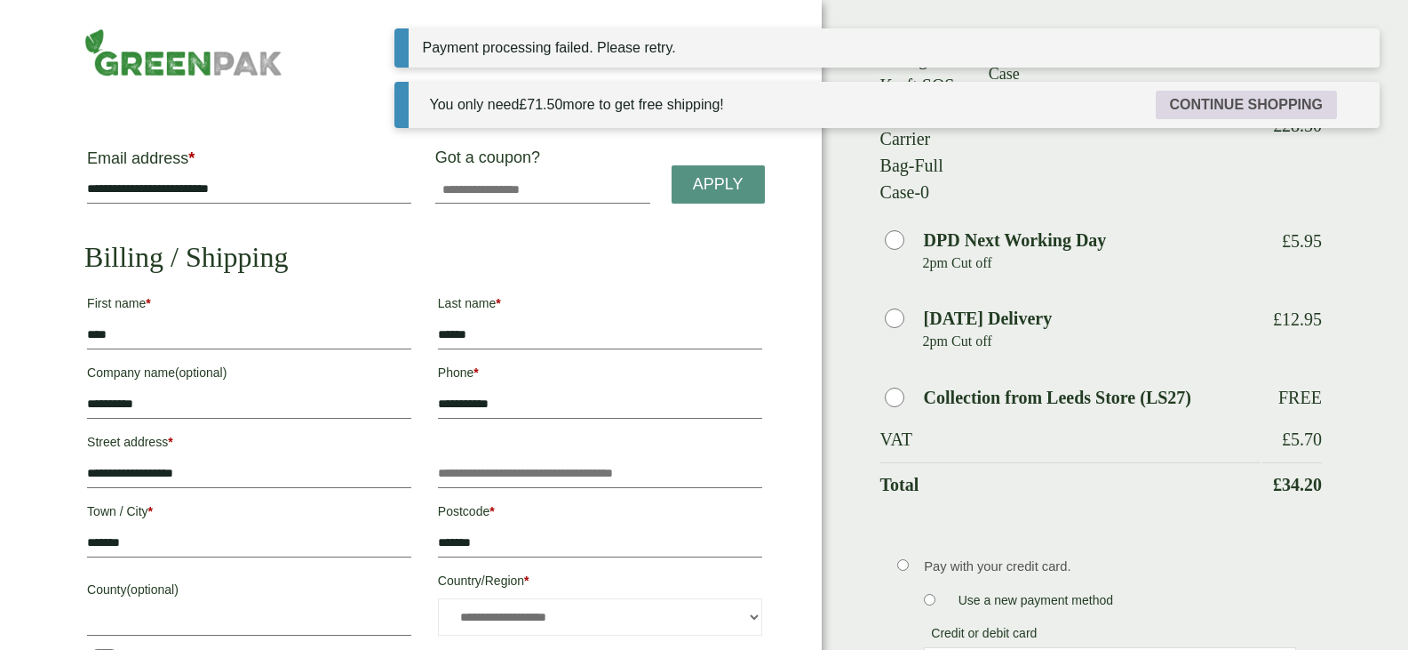
click at [1226, 108] on link "Continue shopping" at bounding box center [1246, 105] width 181 height 28
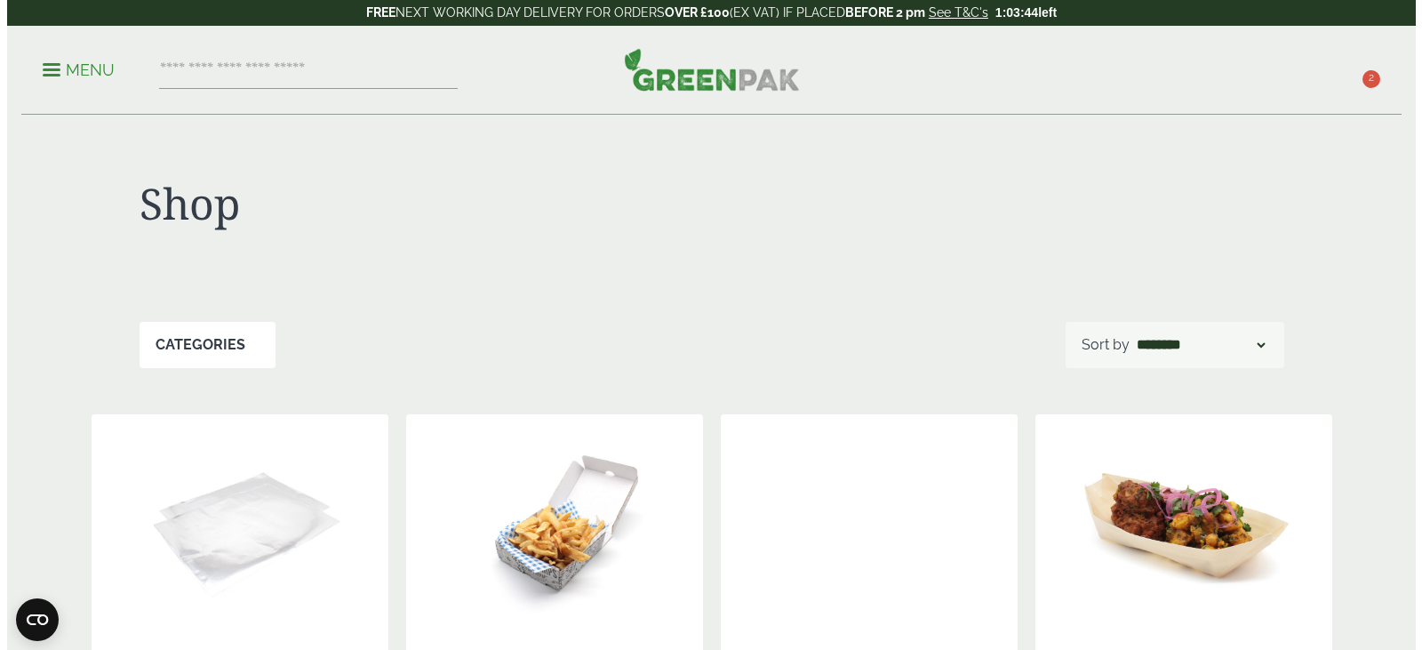
scroll to position [129, 0]
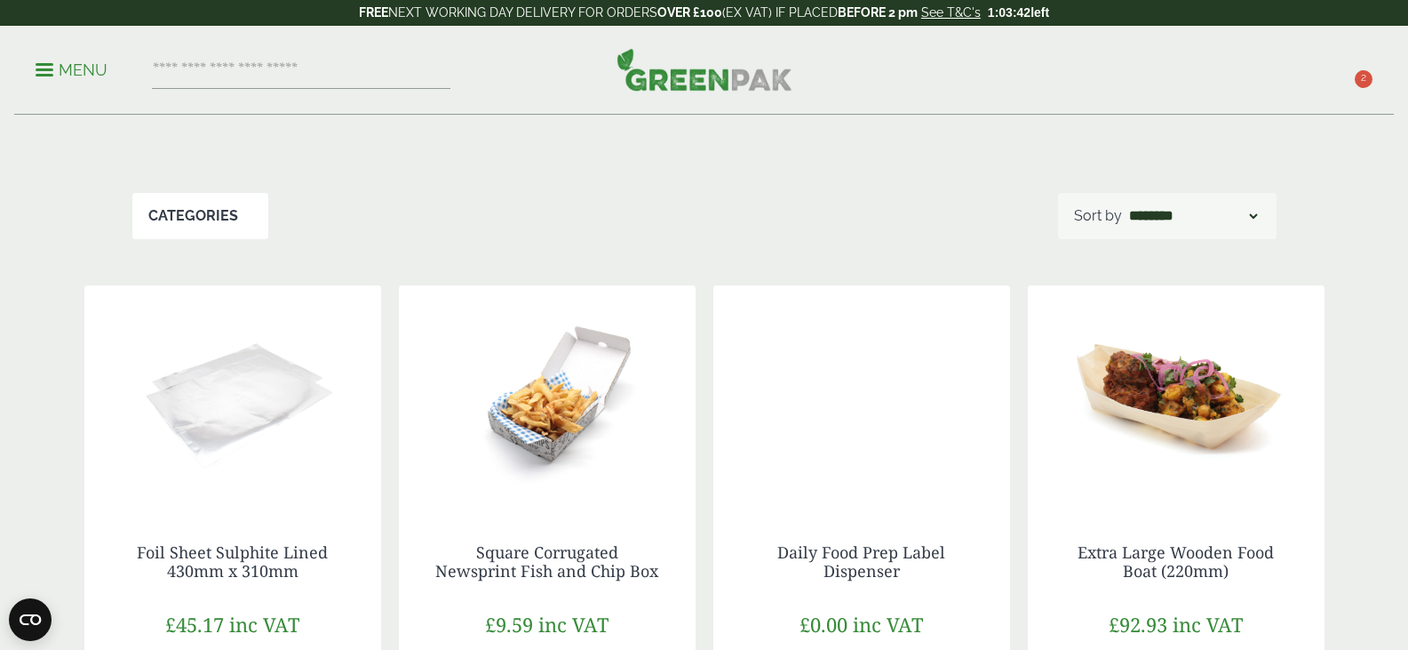
click at [1364, 85] on span "2" at bounding box center [1364, 79] width 18 height 18
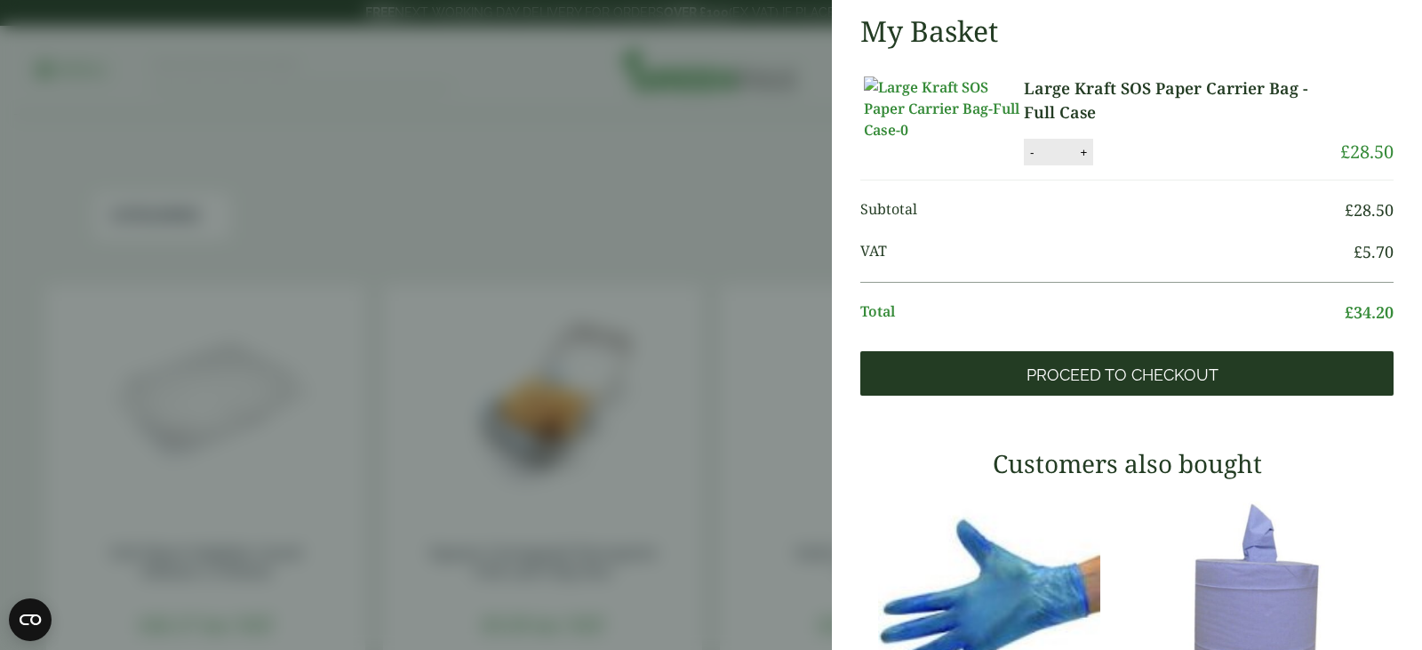
click at [1144, 395] on link "Proceed to Checkout" at bounding box center [1126, 373] width 533 height 44
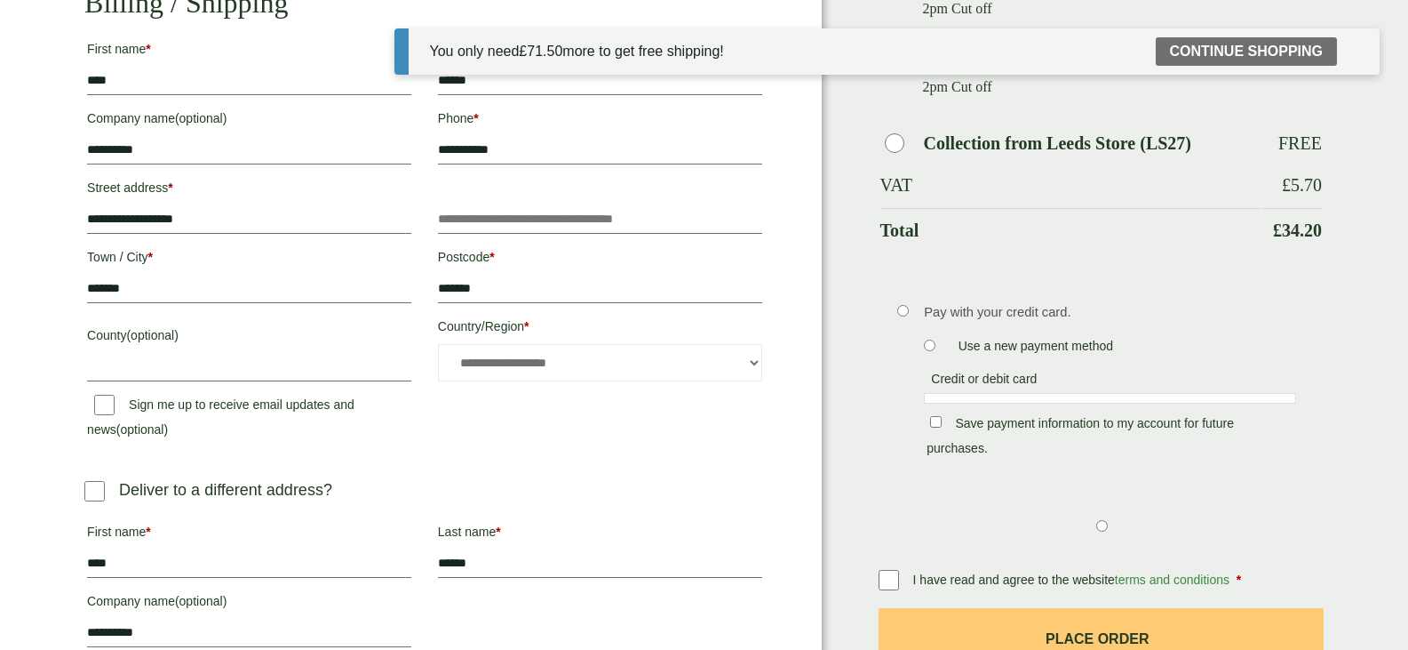
scroll to position [375, 0]
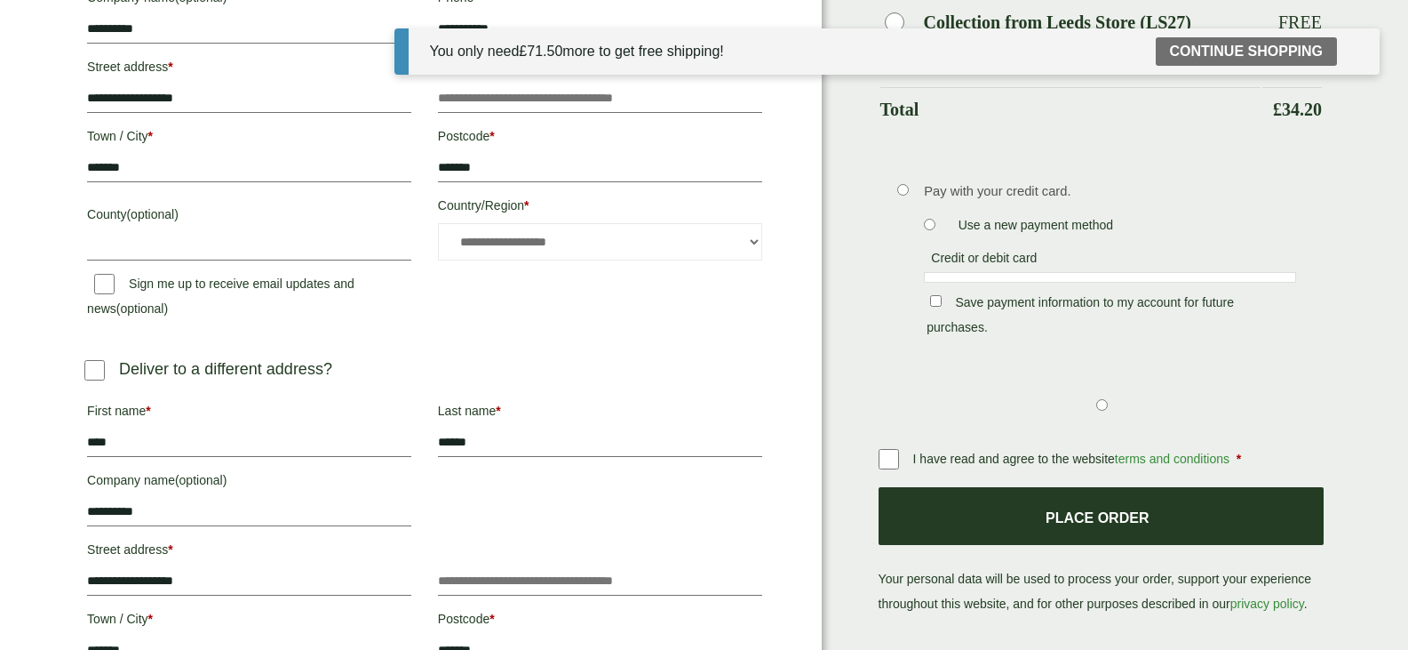
click at [1016, 487] on button "Place order" at bounding box center [1101, 516] width 445 height 58
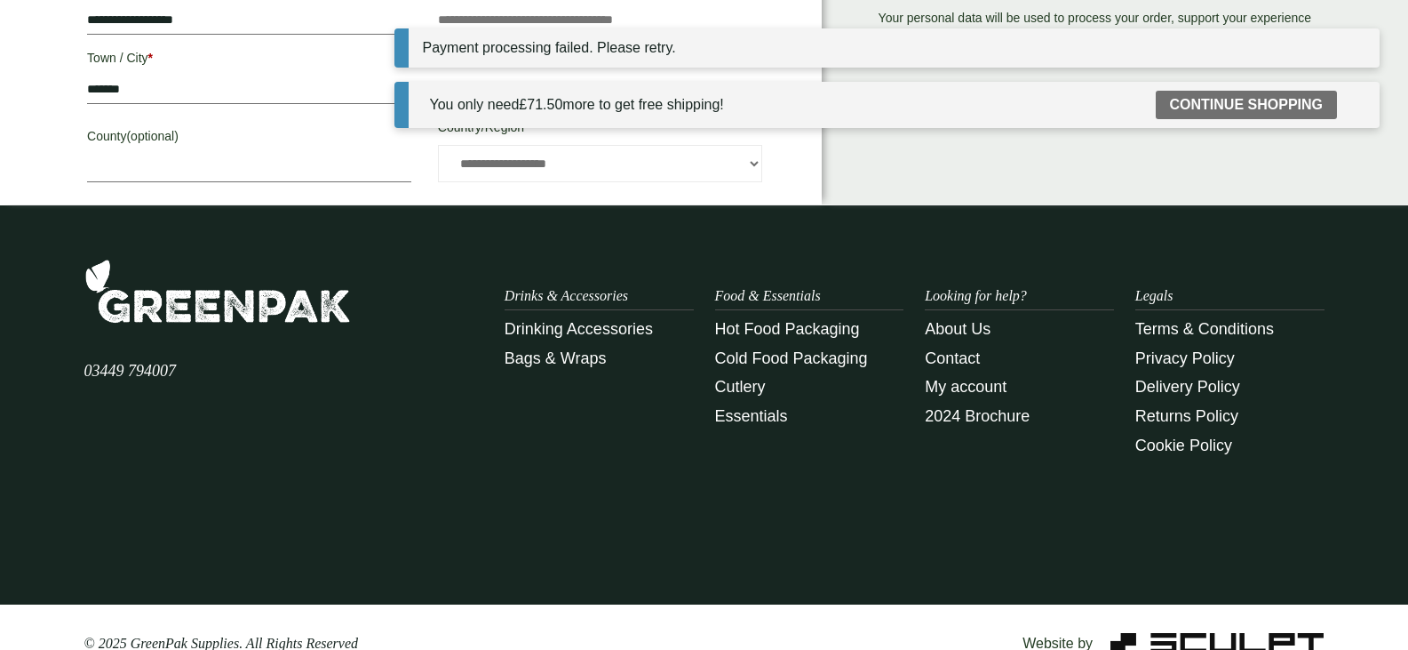
scroll to position [969, 0]
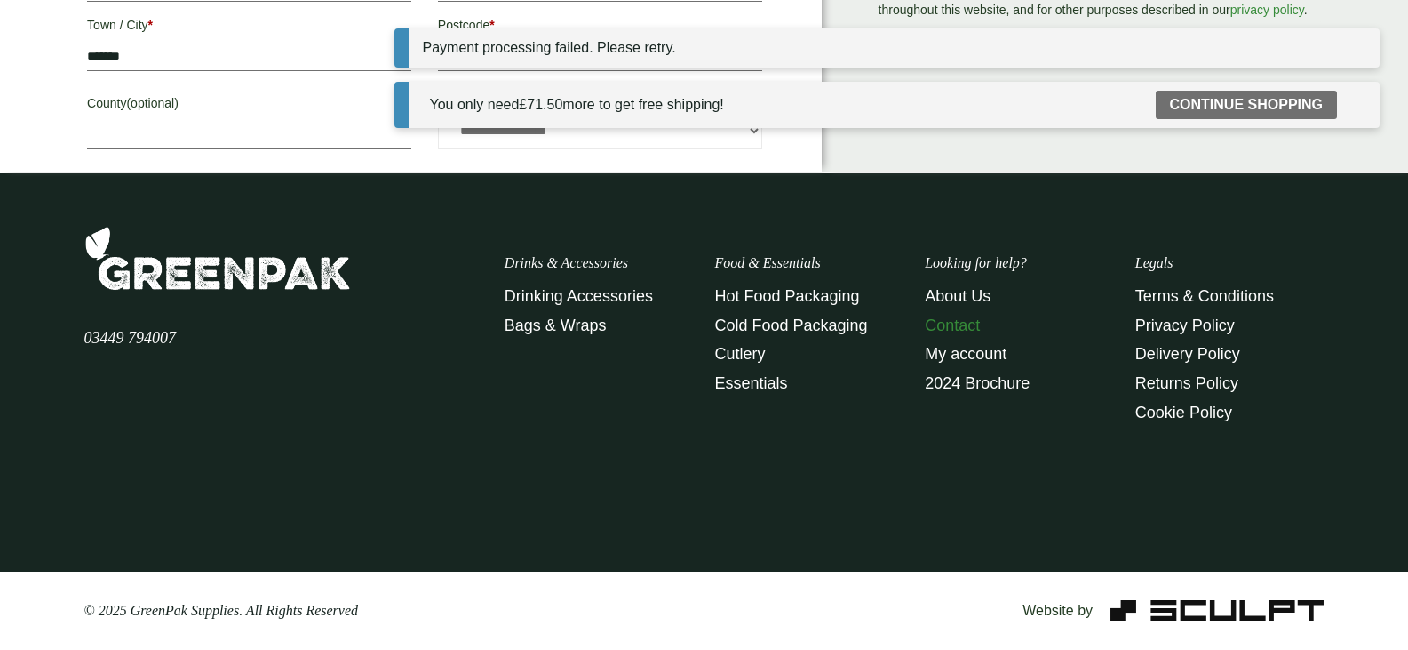
click at [976, 317] on link "Contact" at bounding box center [952, 325] width 55 height 18
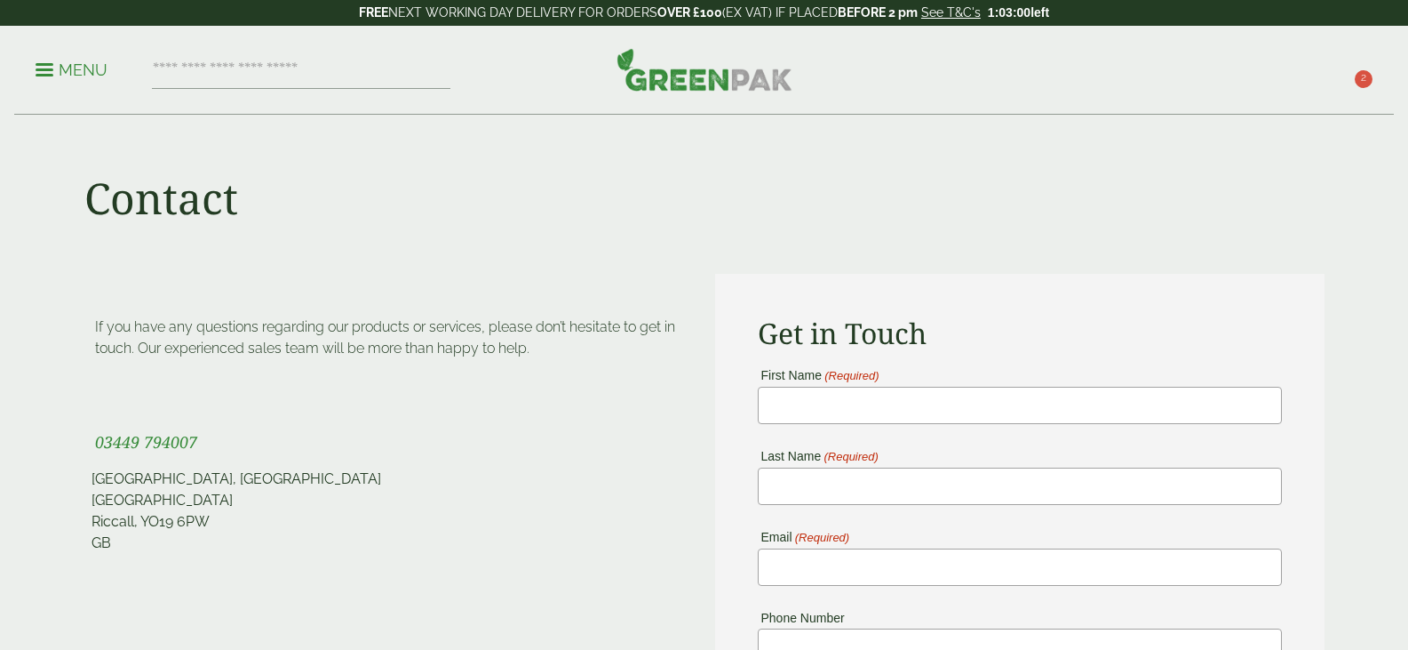
click at [710, 84] on img at bounding box center [705, 69] width 176 height 43
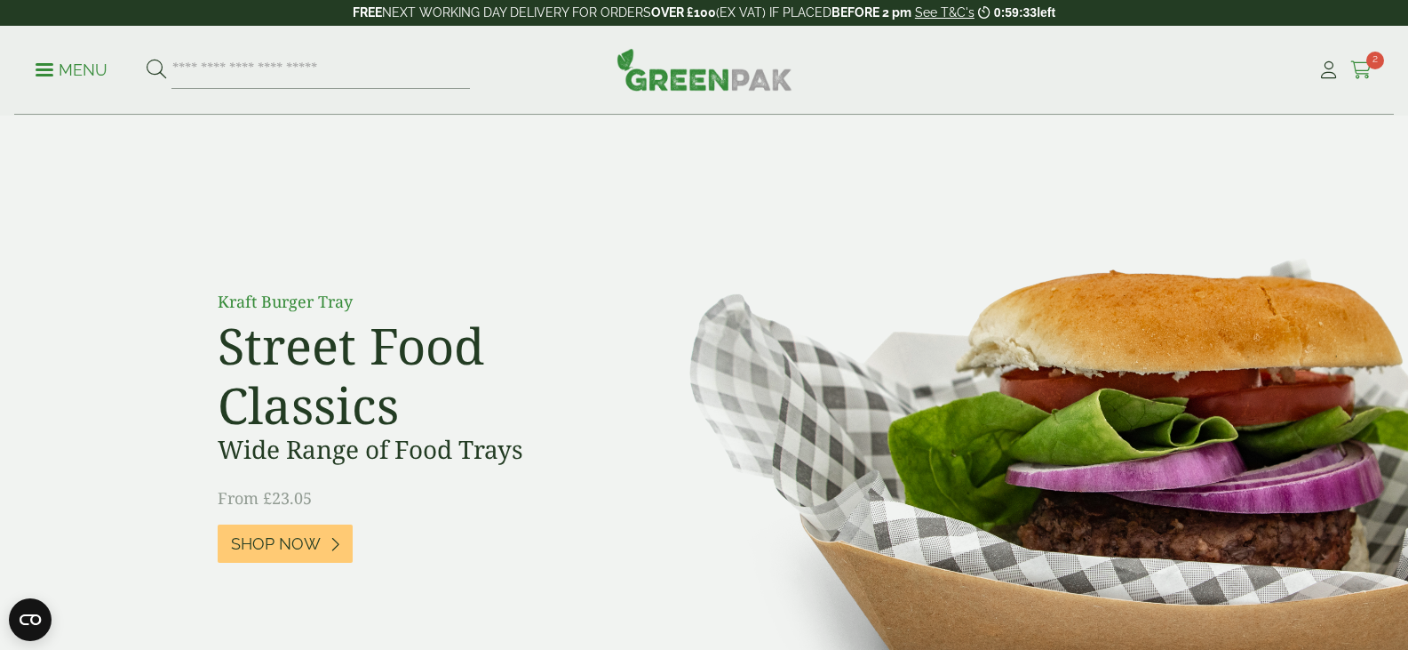
click at [1370, 61] on span "2" at bounding box center [1376, 61] width 18 height 18
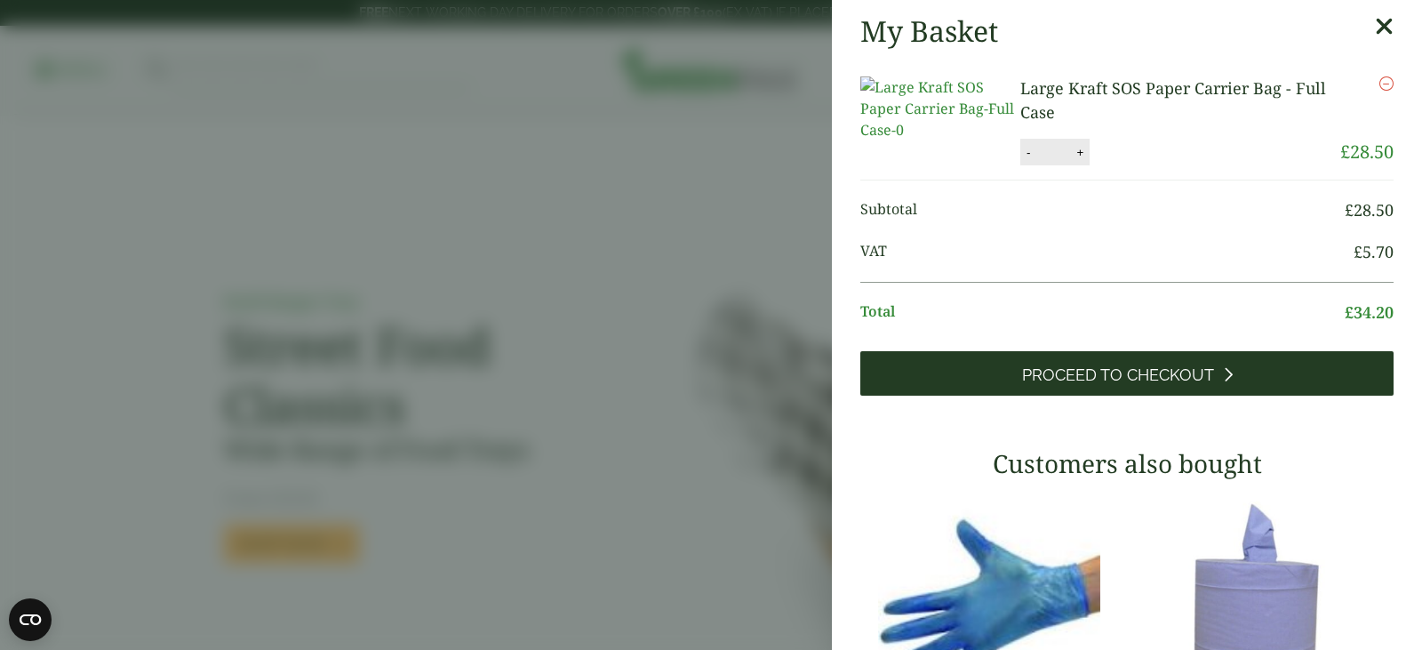
click at [1132, 395] on link "Proceed to Checkout" at bounding box center [1126, 373] width 533 height 44
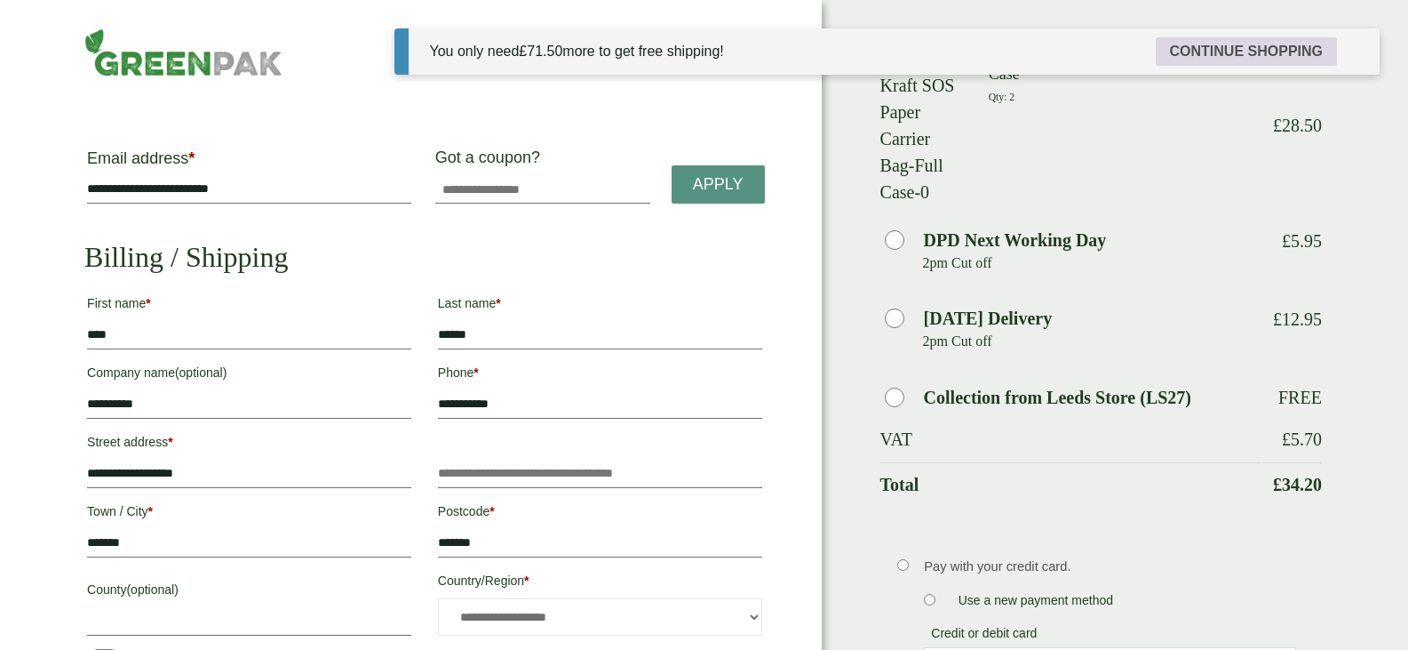
click at [1205, 49] on link "Continue shopping" at bounding box center [1246, 51] width 181 height 28
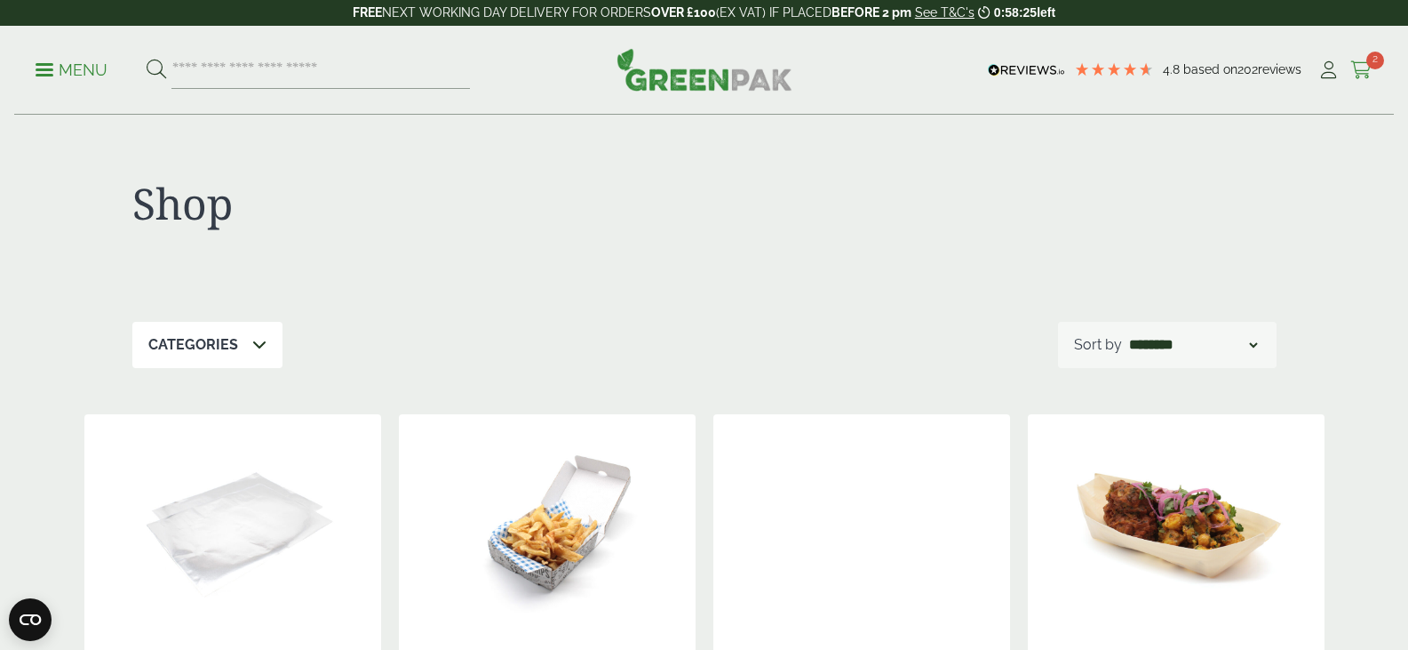
click at [1365, 74] on icon at bounding box center [1362, 70] width 22 height 18
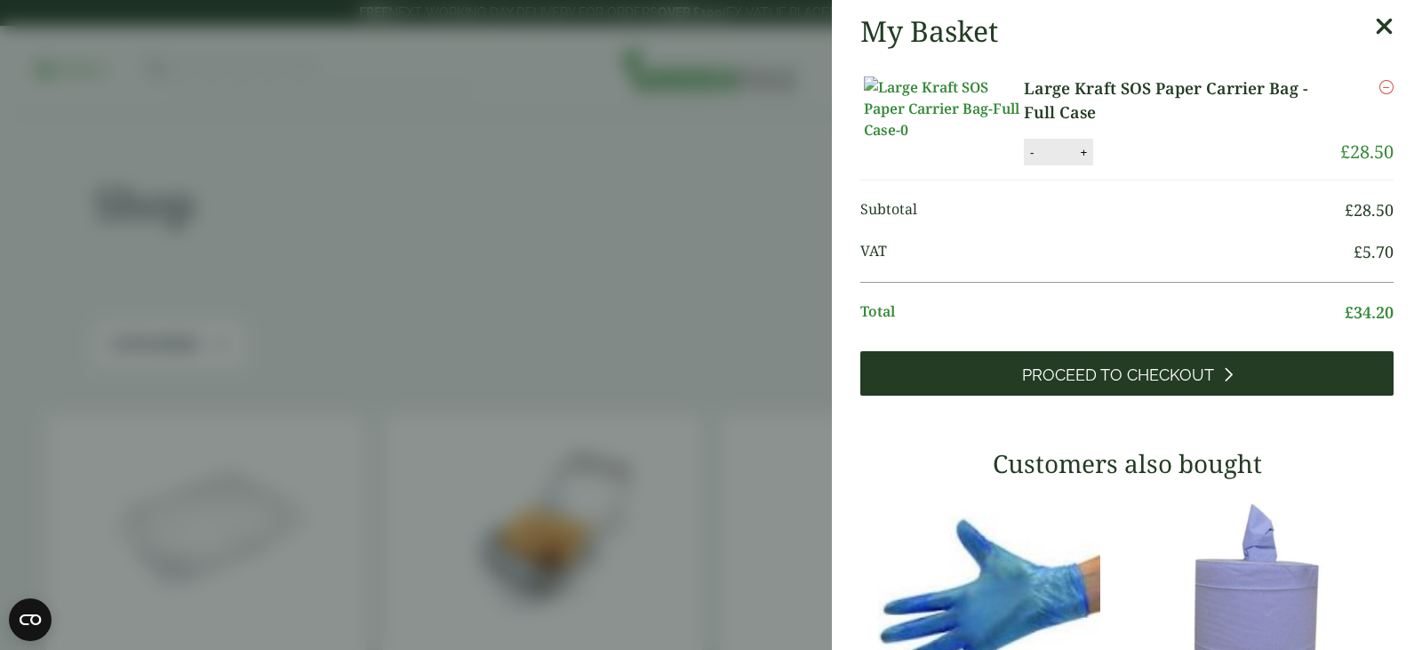
click at [1177, 395] on link "Proceed to Checkout" at bounding box center [1126, 373] width 533 height 44
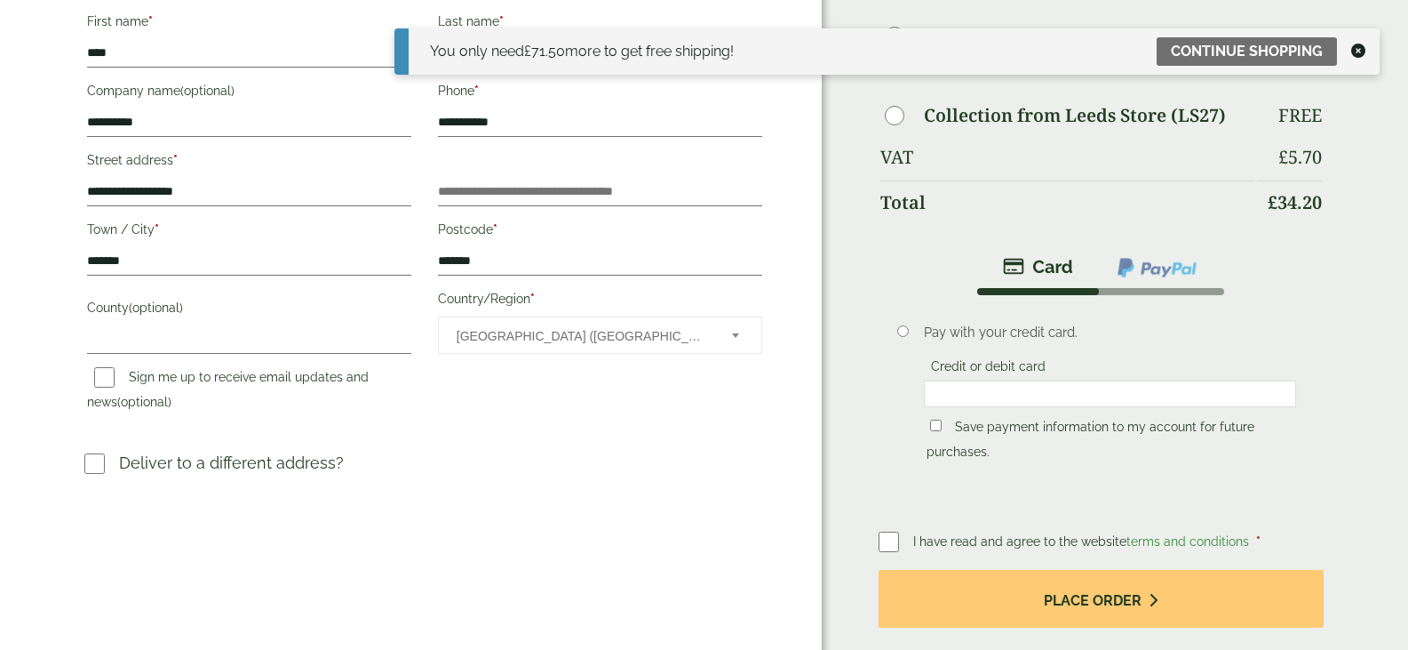
scroll to position [300, 0]
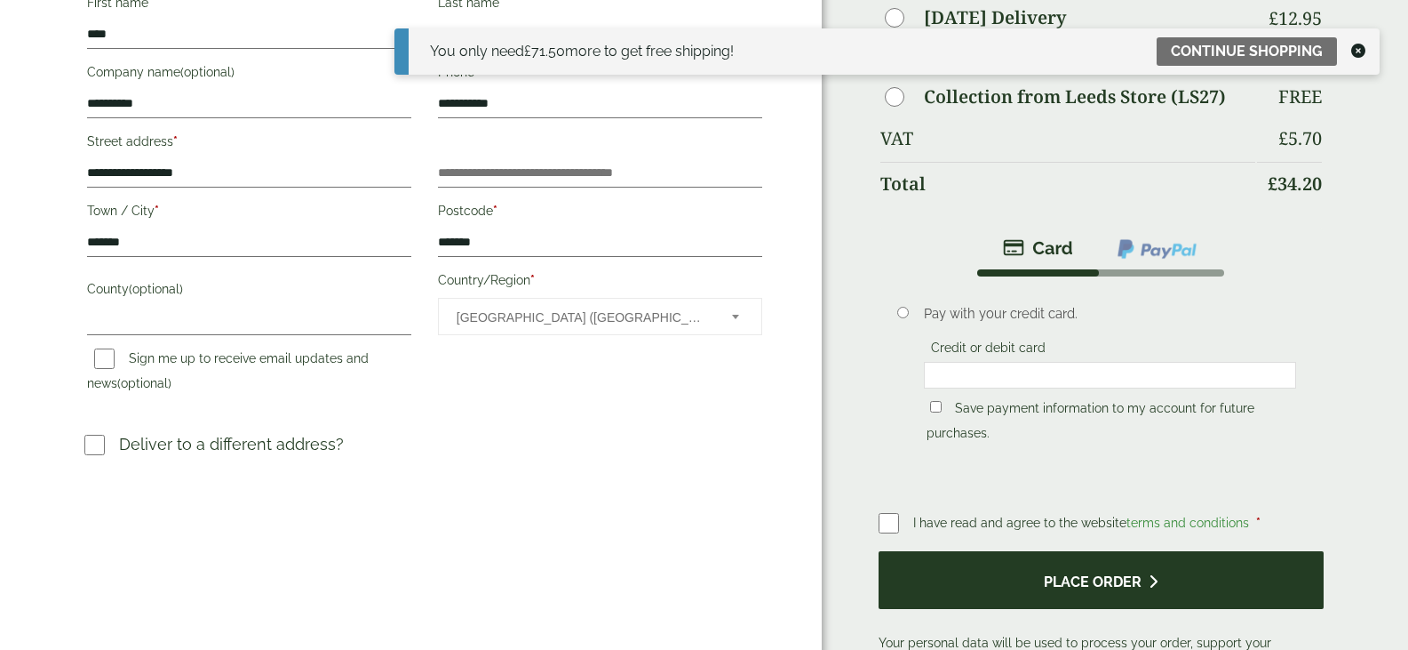
click at [979, 551] on button "Place order" at bounding box center [1101, 580] width 445 height 58
